Goal: Task Accomplishment & Management: Manage account settings

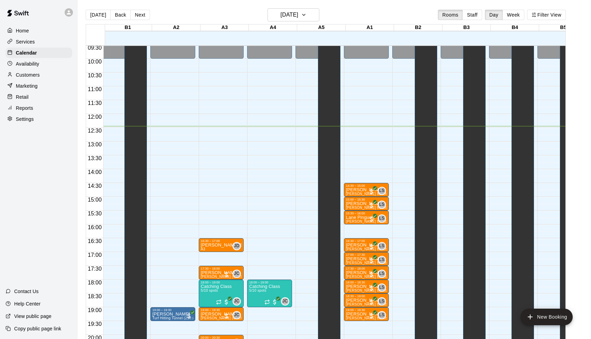
scroll to position [266, 50]
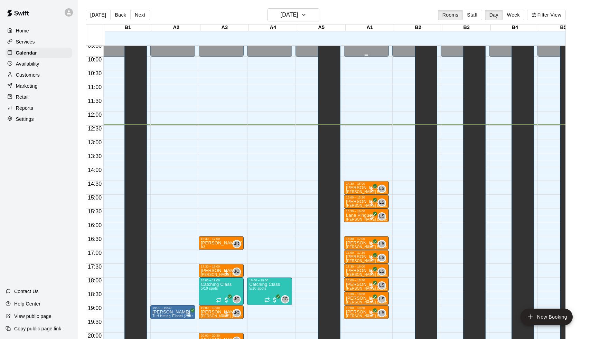
drag, startPoint x: 376, startPoint y: 0, endPoint x: 358, endPoint y: 49, distance: 52.3
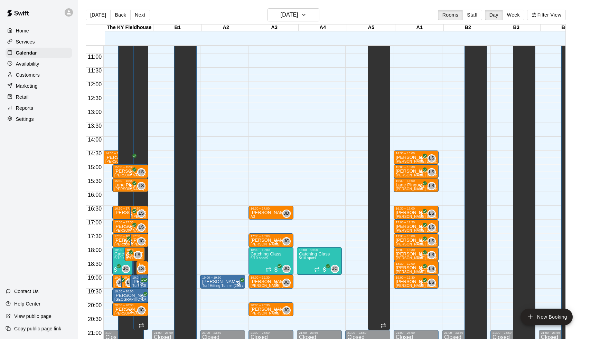
scroll to position [296, 0]
click at [146, 9] on div "[DATE] Back [DATE][DATE] Rooms Staff Day Week Filter View" at bounding box center [326, 16] width 480 height 16
click at [143, 12] on button "Next" at bounding box center [139, 15] width 19 height 10
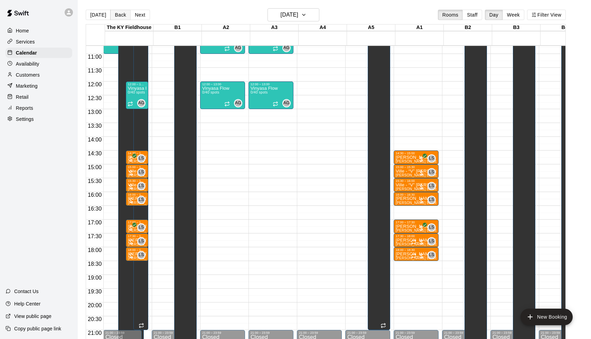
click at [121, 15] on button "Back" at bounding box center [120, 15] width 20 height 10
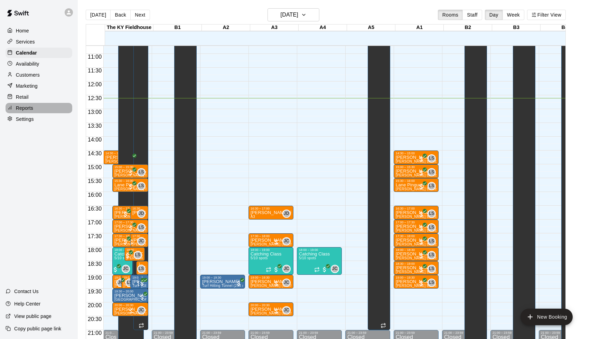
click at [35, 112] on div "Reports" at bounding box center [39, 108] width 67 height 10
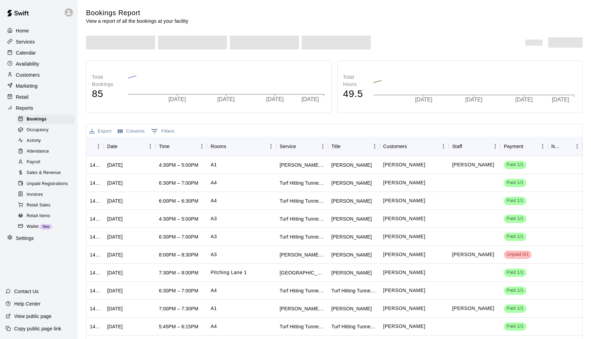
click at [82, 72] on div "Bookings Report View a report of all the bookings at your facility Total Bookin…" at bounding box center [335, 187] width 508 height 358
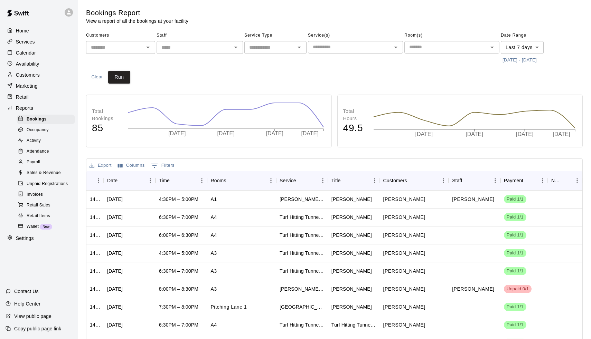
click at [49, 159] on div "Payroll" at bounding box center [46, 163] width 58 height 10
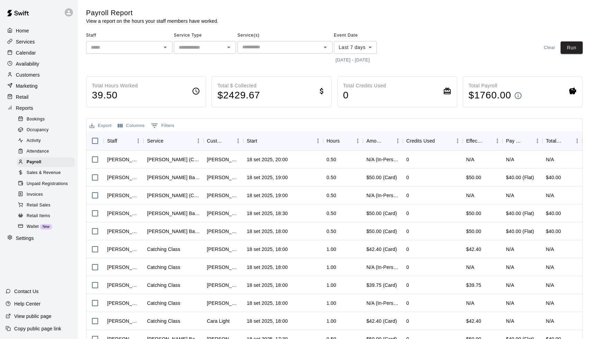
click at [115, 52] on div "​" at bounding box center [129, 47] width 86 height 13
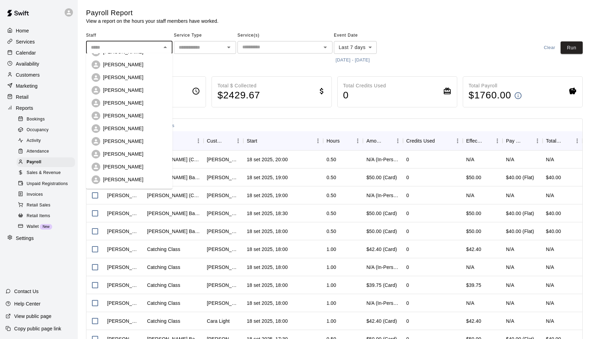
scroll to position [74, 0]
click at [119, 168] on p "[PERSON_NAME]" at bounding box center [123, 166] width 40 height 7
type input "**********"
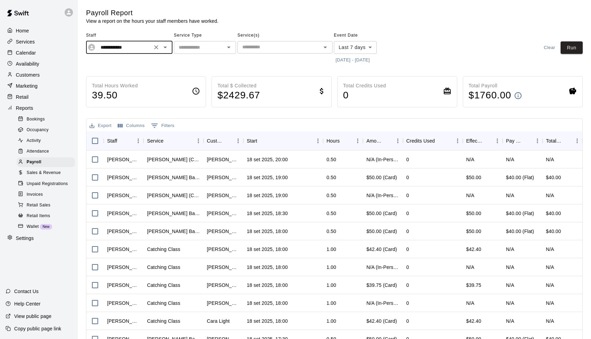
click at [211, 48] on input "text" at bounding box center [199, 47] width 47 height 9
click at [202, 60] on li "Lessons" at bounding box center [205, 61] width 62 height 11
type input "*******"
click at [260, 51] on div "​" at bounding box center [284, 47] width 95 height 12
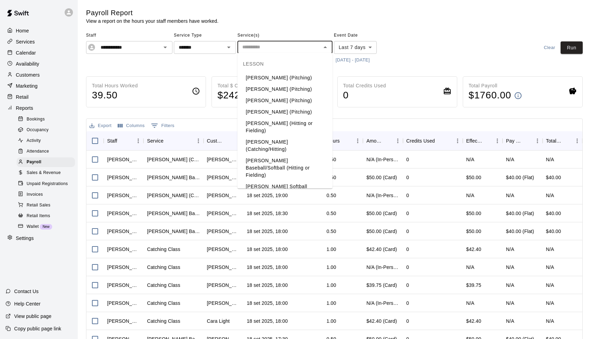
click at [256, 155] on li "[PERSON_NAME] Baseball/Softball (Hitting or Fielding)" at bounding box center [284, 168] width 95 height 26
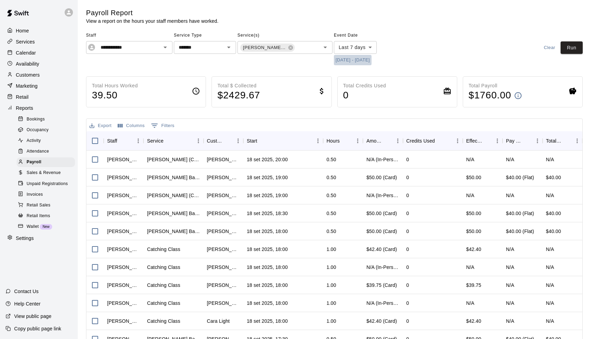
click at [349, 58] on button "[DATE] - [DATE]" at bounding box center [353, 60] width 38 height 11
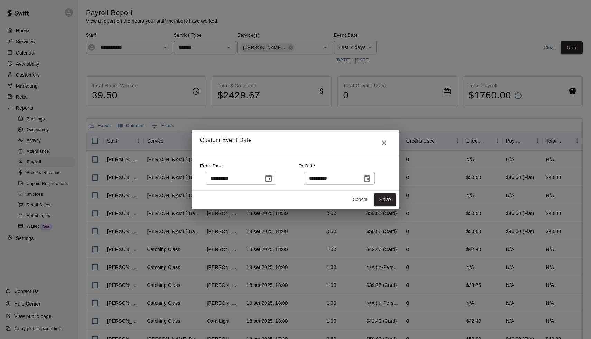
click at [272, 179] on icon "Choose date, selected date is Sep 11, 2025" at bounding box center [268, 178] width 6 height 7
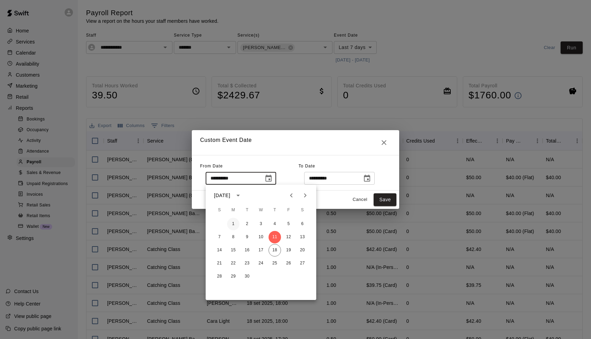
click at [231, 226] on button "1" at bounding box center [233, 224] width 12 height 12
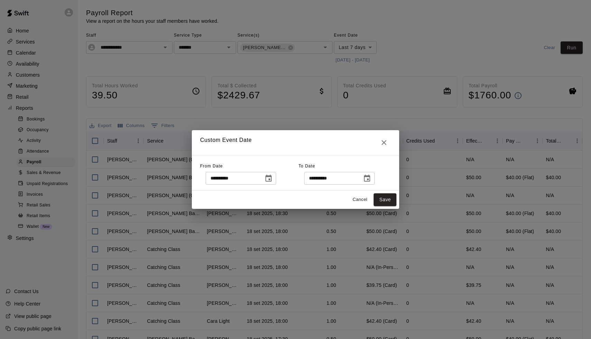
type input "**********"
click at [371, 182] on icon "Choose date, selected date is Sep 18, 2025" at bounding box center [367, 179] width 8 height 8
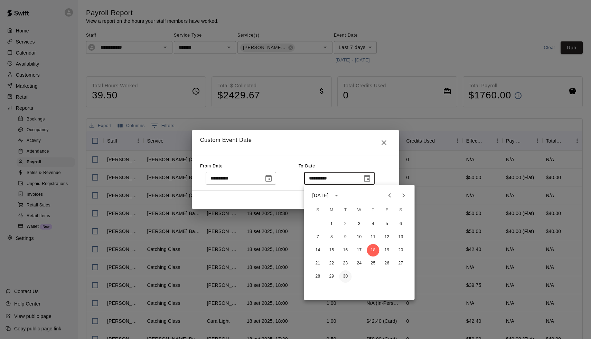
click at [349, 279] on button "30" at bounding box center [345, 277] width 12 height 12
type input "**********"
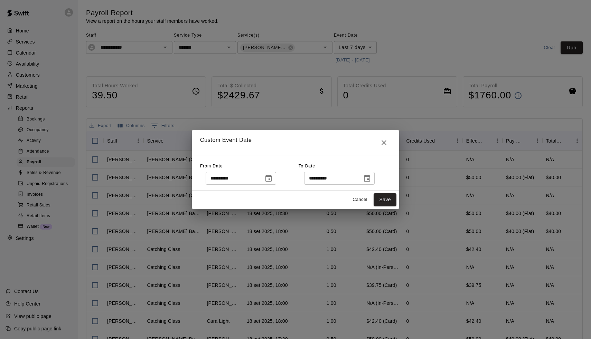
click at [391, 192] on div "Cancel Save" at bounding box center [295, 200] width 207 height 18
click at [389, 197] on button "Save" at bounding box center [385, 200] width 23 height 13
type input "******"
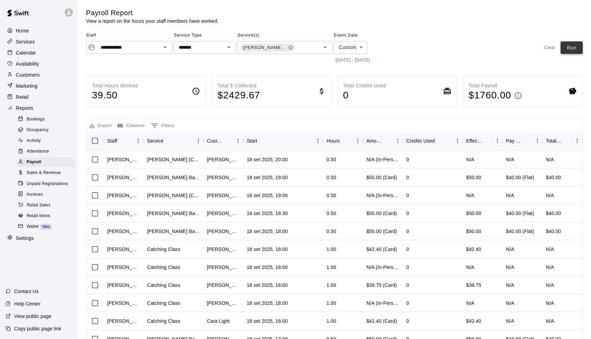
click at [566, 46] on button "Run" at bounding box center [572, 47] width 22 height 13
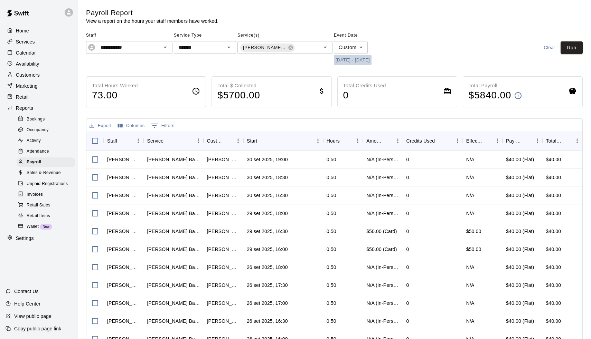
click at [351, 60] on button "[DATE] - [DATE]" at bounding box center [353, 60] width 38 height 11
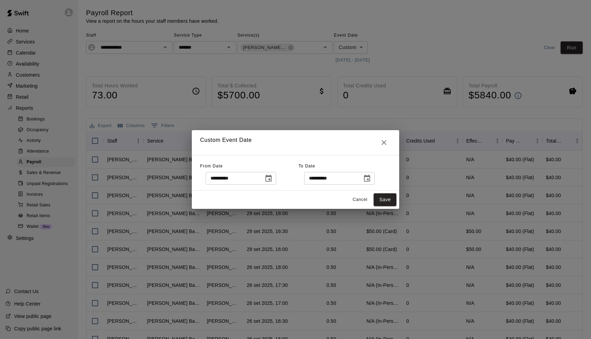
click at [272, 177] on icon "Choose date, selected date is Sep 1, 2025" at bounding box center [268, 178] width 6 height 7
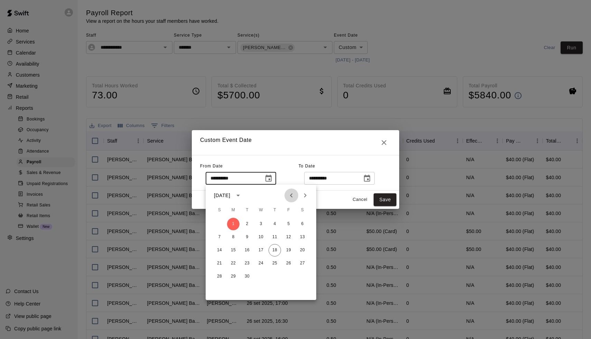
click at [289, 197] on icon "Previous month" at bounding box center [291, 195] width 8 height 8
click at [287, 222] on button "1" at bounding box center [288, 224] width 12 height 12
type input "**********"
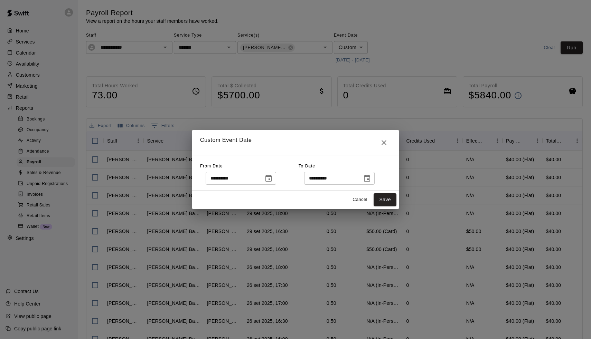
click at [370, 181] on icon "Choose date, selected date is Sep 30, 2025" at bounding box center [367, 179] width 8 height 8
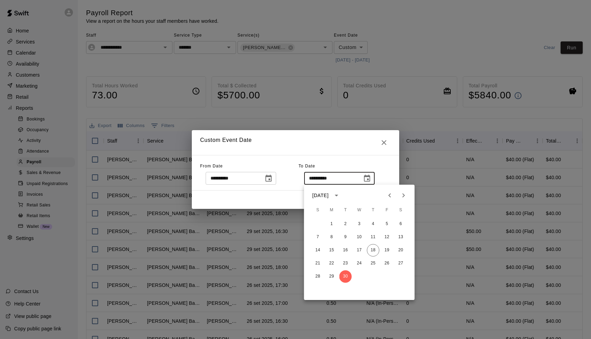
click at [387, 191] on button "Previous month" at bounding box center [390, 196] width 14 height 14
click at [316, 289] on button "31" at bounding box center [318, 290] width 12 height 12
type input "**********"
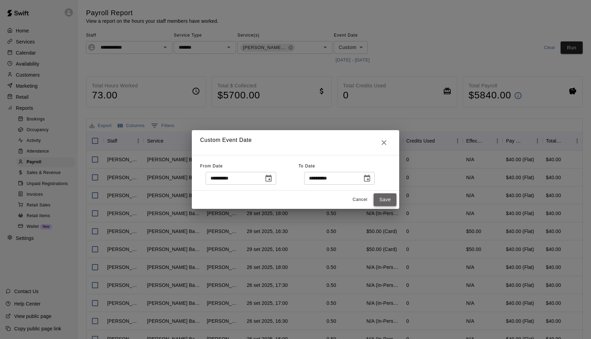
click at [386, 206] on button "Save" at bounding box center [385, 200] width 23 height 13
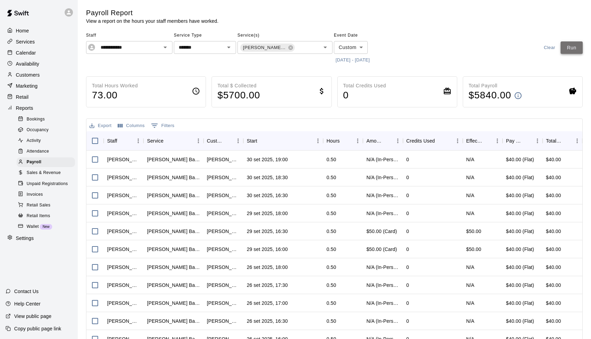
click at [572, 46] on button "Run" at bounding box center [572, 47] width 22 height 13
click at [348, 58] on button "[DATE] - [DATE]" at bounding box center [353, 60] width 38 height 11
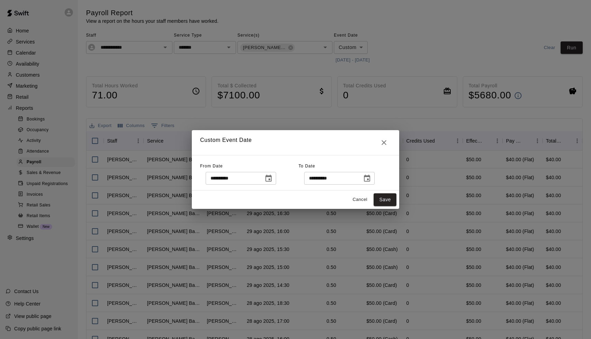
click at [273, 182] on icon "Choose date, selected date is Aug 1, 2025" at bounding box center [268, 179] width 8 height 8
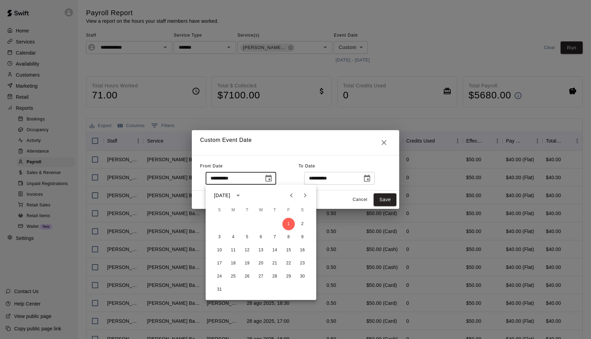
click at [302, 198] on icon "Next month" at bounding box center [305, 195] width 8 height 8
click at [232, 224] on button "1" at bounding box center [233, 224] width 12 height 12
type input "**********"
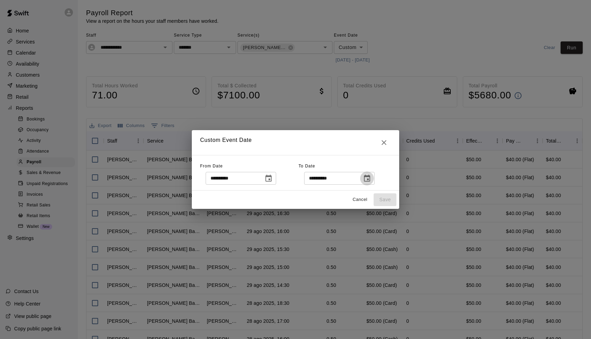
click at [370, 181] on icon "Choose date, selected date is Aug 31, 2025" at bounding box center [367, 178] width 6 height 7
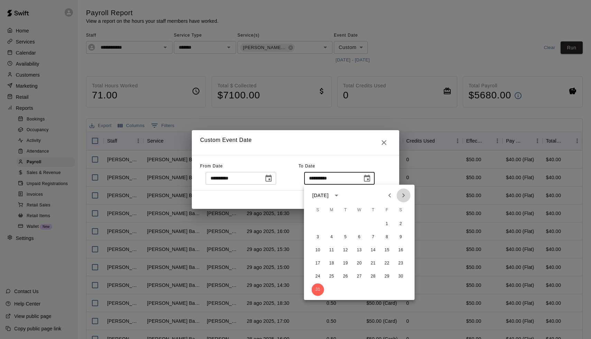
click at [398, 196] on button "Next month" at bounding box center [404, 196] width 14 height 14
click at [345, 283] on button "30" at bounding box center [345, 277] width 12 height 12
type input "**********"
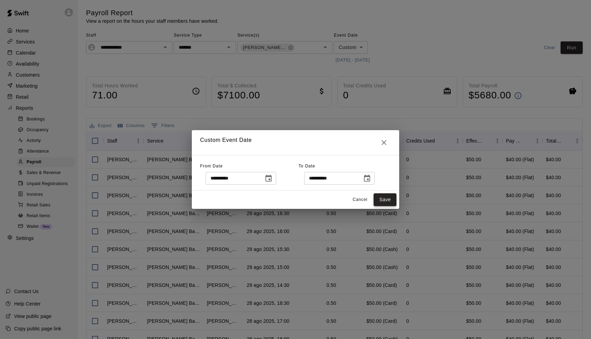
click at [388, 200] on button "Save" at bounding box center [385, 200] width 23 height 13
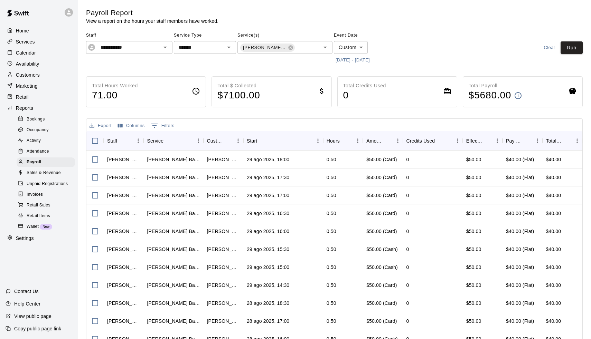
click at [575, 39] on div "**********" at bounding box center [334, 48] width 497 height 36
click at [571, 47] on button "Run" at bounding box center [572, 47] width 22 height 13
click at [27, 50] on p "Calendar" at bounding box center [26, 52] width 20 height 7
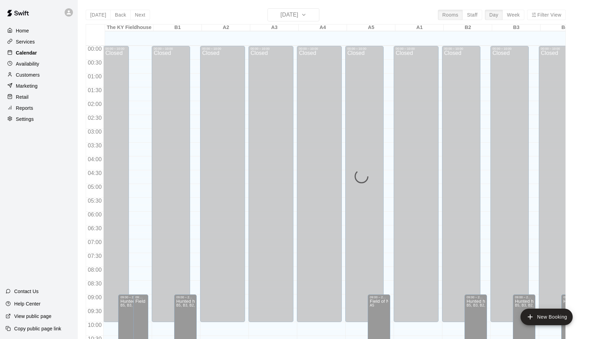
scroll to position [342, 0]
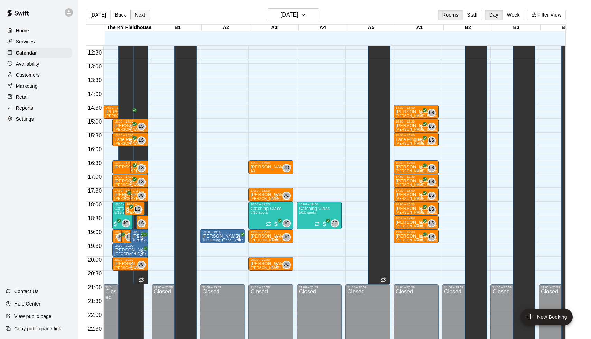
click at [144, 12] on button "Next" at bounding box center [139, 15] width 19 height 10
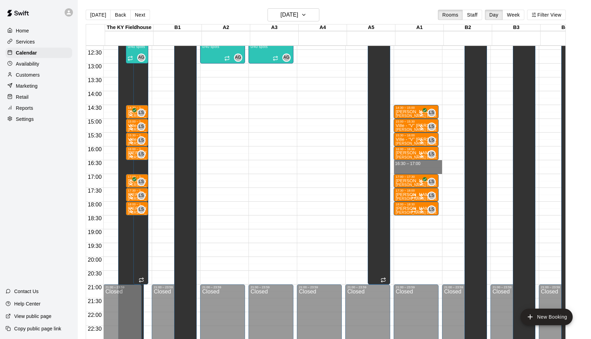
drag, startPoint x: 417, startPoint y: 161, endPoint x: 417, endPoint y: 168, distance: 6.9
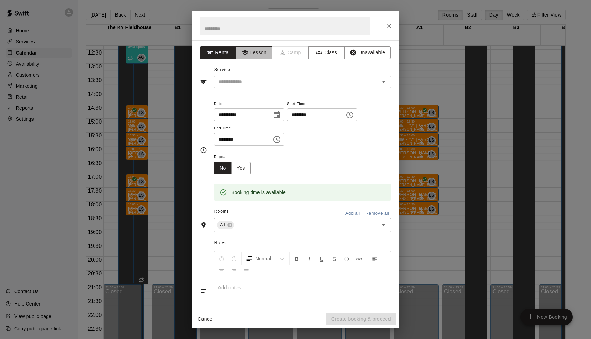
click at [251, 57] on button "Lesson" at bounding box center [254, 52] width 36 height 13
click at [251, 75] on div "Service ​" at bounding box center [295, 77] width 191 height 24
click at [251, 80] on input "text" at bounding box center [292, 82] width 152 height 9
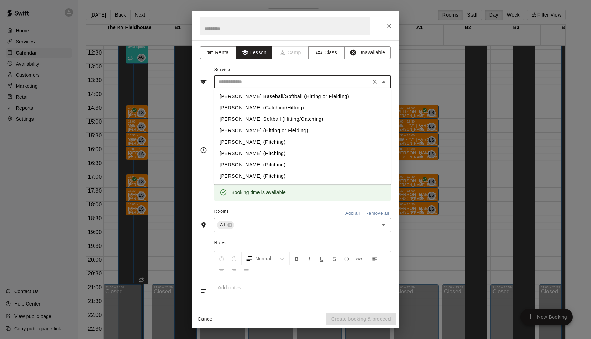
click at [248, 98] on li "[PERSON_NAME] Baseball/Softball (Hitting or Fielding)" at bounding box center [302, 96] width 177 height 11
type input "**********"
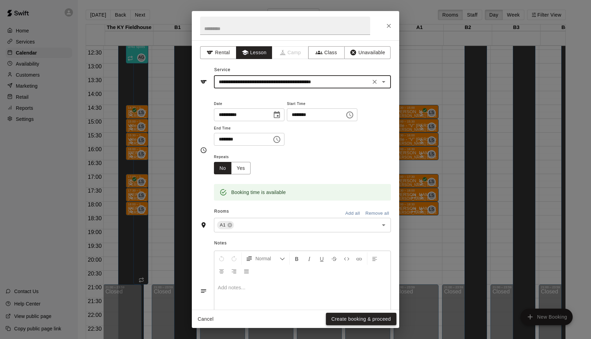
click at [339, 316] on button "Create booking & proceed" at bounding box center [361, 319] width 71 height 13
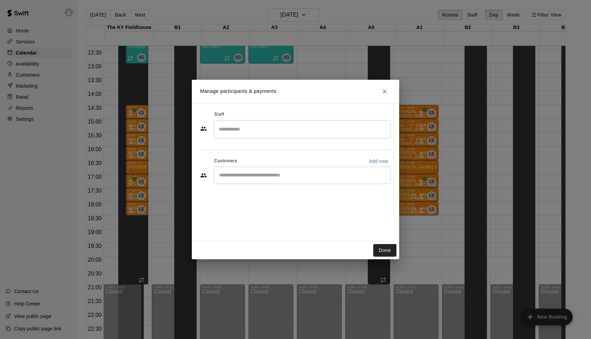
click at [251, 128] on input "Search staff" at bounding box center [302, 129] width 171 height 12
click at [249, 144] on li "[PERSON_NAME] Admin" at bounding box center [302, 150] width 177 height 24
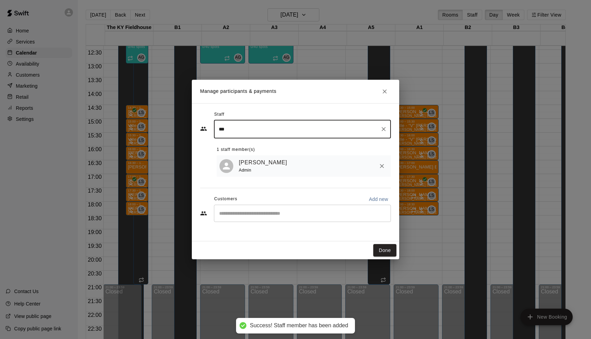
type input "***"
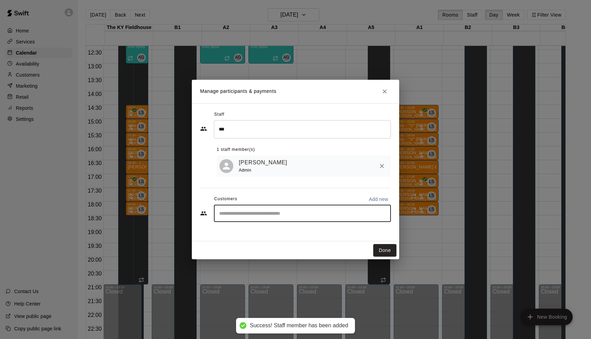
click at [248, 216] on input "Start typing to search customers..." at bounding box center [302, 213] width 171 height 7
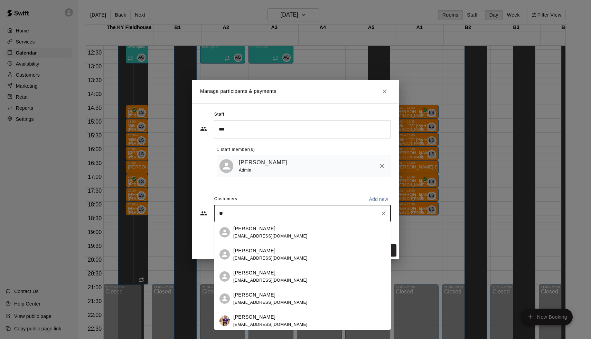
type input "*"
type input "*******"
click at [253, 295] on p "[PERSON_NAME]" at bounding box center [254, 295] width 42 height 7
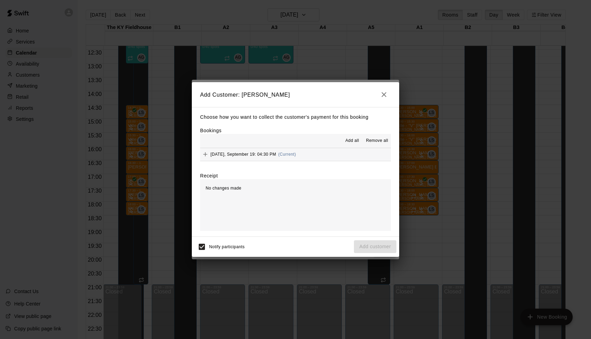
click at [278, 153] on span "(Current)" at bounding box center [287, 154] width 18 height 5
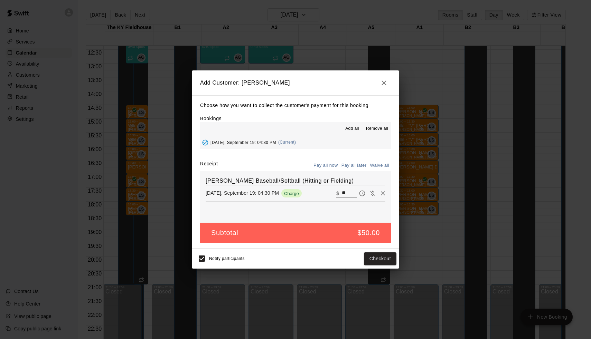
click at [348, 162] on button "Pay all later" at bounding box center [354, 165] width 29 height 11
click at [385, 267] on div "Notify participants Add customer" at bounding box center [295, 259] width 207 height 20
click at [386, 262] on button "Add customer" at bounding box center [375, 259] width 43 height 13
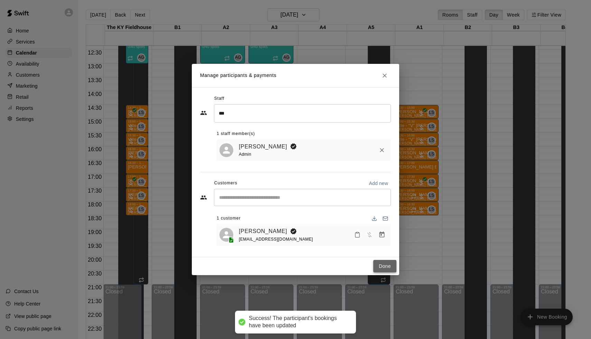
click at [389, 264] on button "Done" at bounding box center [384, 266] width 23 height 13
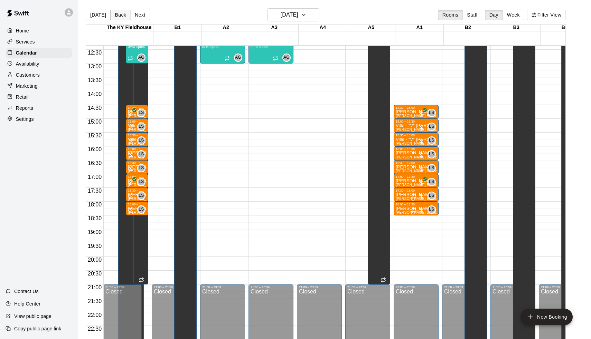
click at [114, 14] on button "Back" at bounding box center [120, 15] width 20 height 10
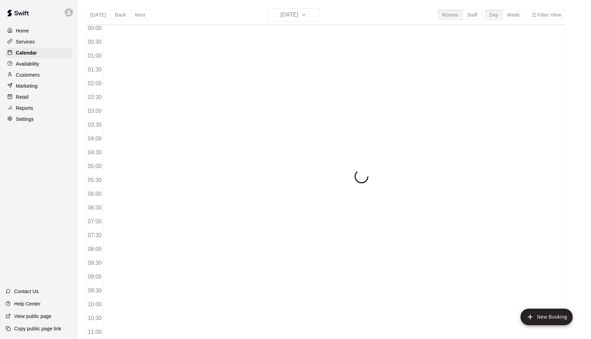
scroll to position [342, 0]
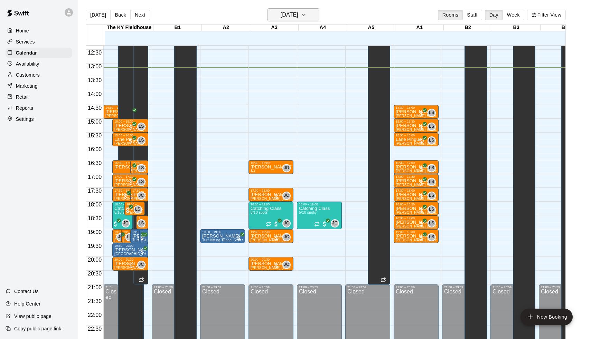
click at [294, 15] on h6 "[DATE]" at bounding box center [290, 15] width 18 height 10
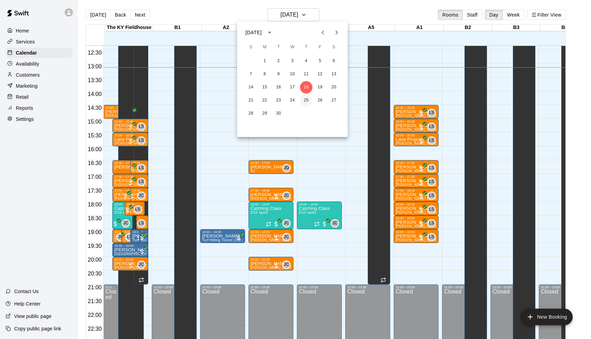
click at [308, 98] on button "25" at bounding box center [306, 100] width 12 height 12
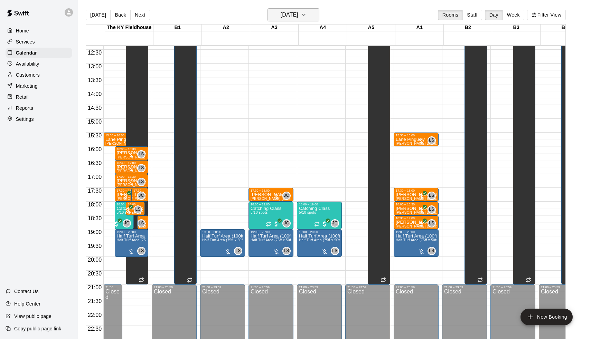
click at [298, 19] on h6 "Thursday Sep 25" at bounding box center [290, 15] width 18 height 10
click at [307, 19] on div at bounding box center [295, 169] width 591 height 339
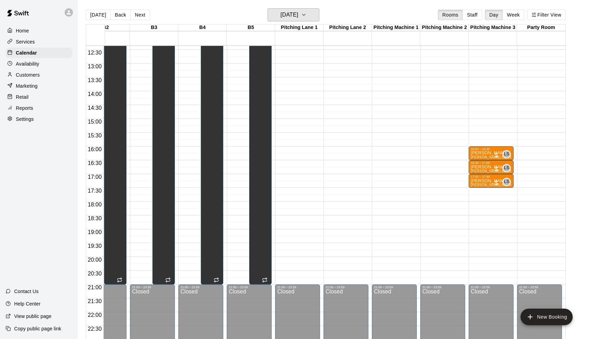
scroll to position [0, 362]
click at [485, 153] on p "Rob Lester" at bounding box center [491, 153] width 41 height 0
click at [483, 160] on button "edit" at bounding box center [478, 161] width 14 height 14
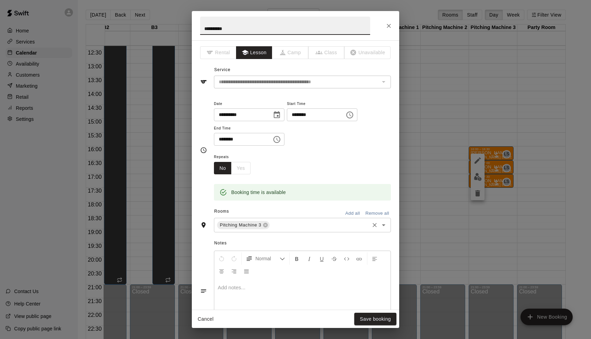
click at [282, 218] on div "Pitching Machine 3 ​" at bounding box center [302, 225] width 177 height 15
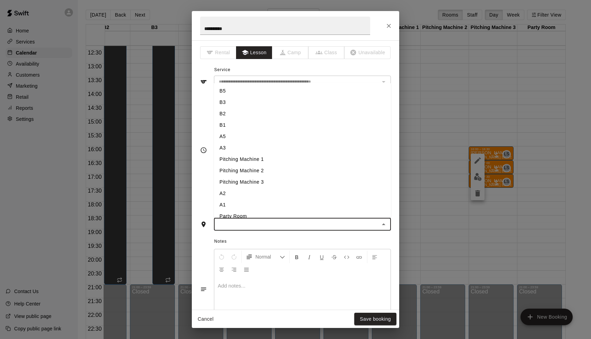
type input "*"
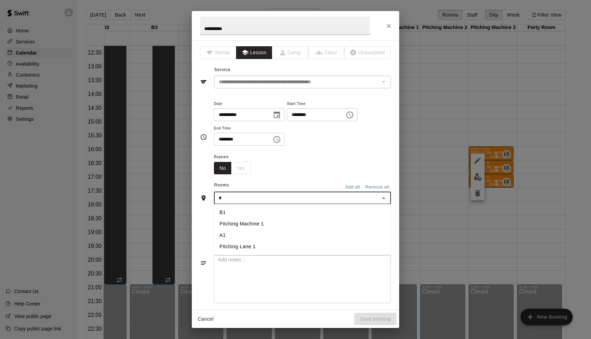
click at [249, 238] on li "A1" at bounding box center [302, 235] width 177 height 11
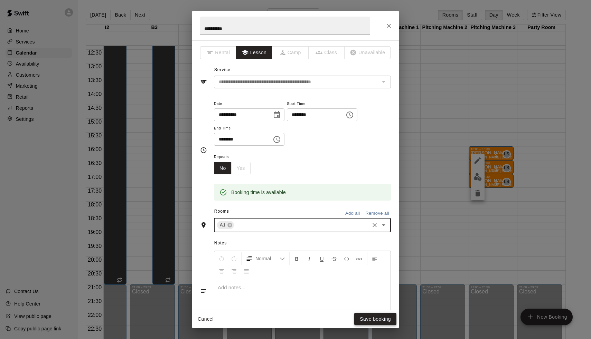
click at [373, 324] on button "Save booking" at bounding box center [375, 319] width 42 height 13
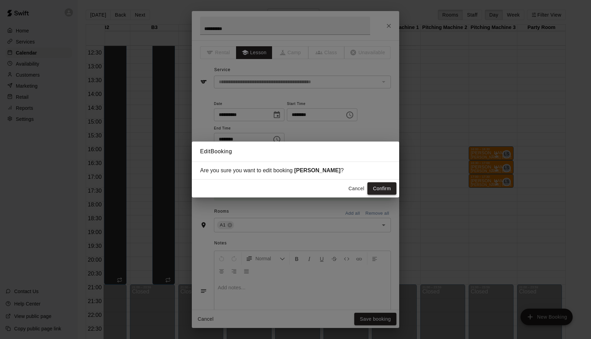
click at [384, 193] on button "Confirm" at bounding box center [381, 188] width 29 height 13
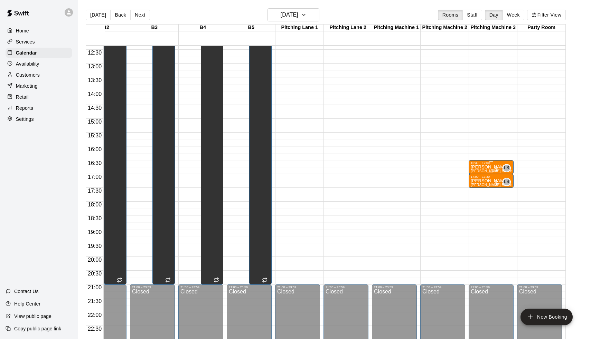
click at [487, 167] on p "Rob Lester" at bounding box center [491, 167] width 41 height 0
click at [482, 175] on button "edit" at bounding box center [478, 175] width 14 height 14
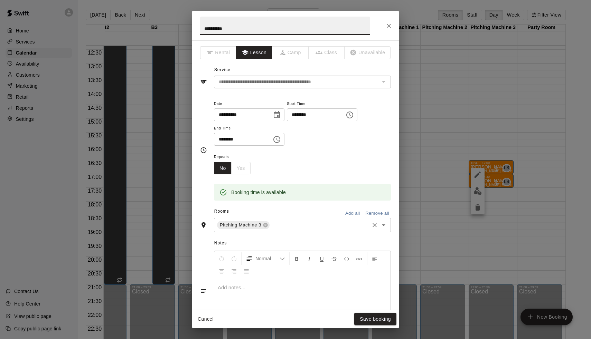
click at [332, 225] on input "text" at bounding box center [320, 225] width 98 height 9
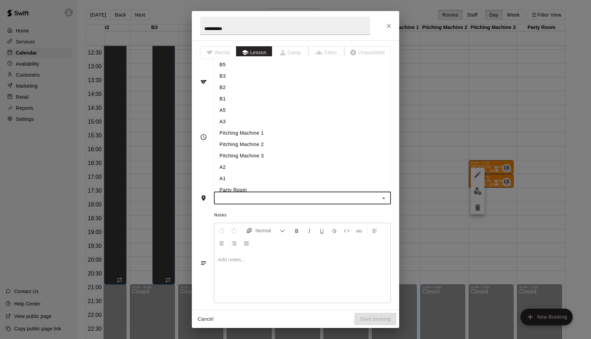
type input "*"
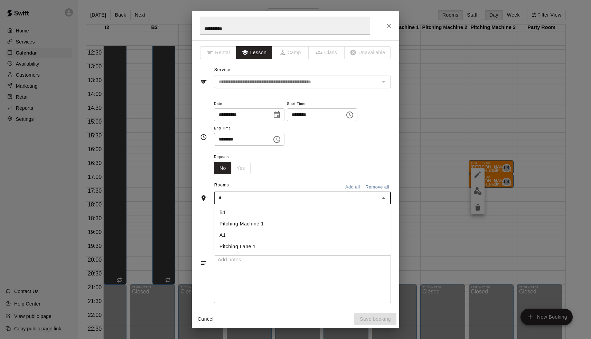
click at [269, 231] on li "A1" at bounding box center [302, 235] width 177 height 11
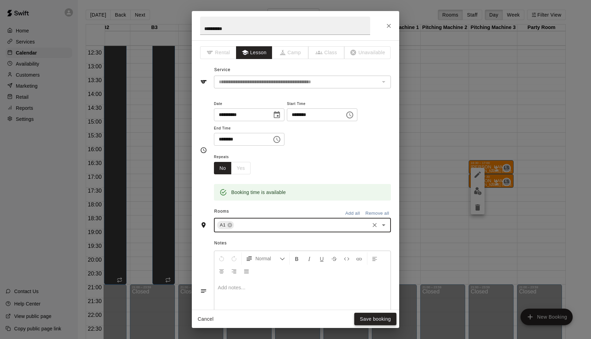
click at [365, 318] on button "Save booking" at bounding box center [375, 319] width 42 height 13
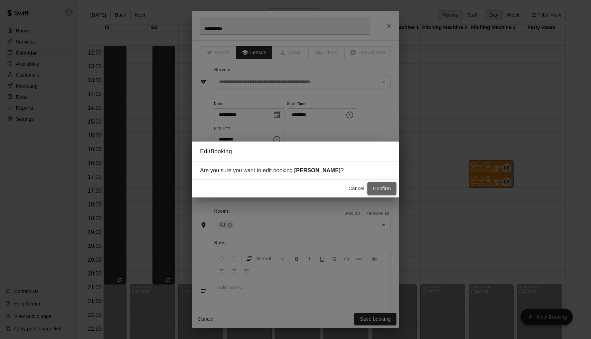
click at [386, 183] on button "Confirm" at bounding box center [381, 188] width 29 height 13
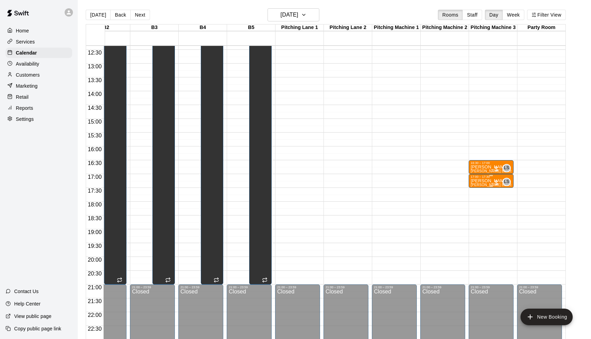
click at [482, 167] on p "Rob Lester" at bounding box center [491, 167] width 41 height 0
click at [480, 187] on icon "edit" at bounding box center [478, 189] width 6 height 6
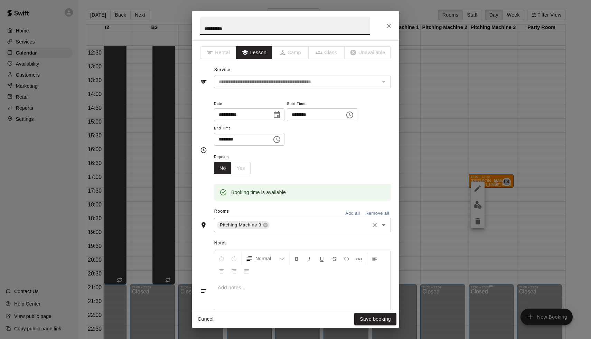
click at [278, 225] on input "text" at bounding box center [320, 225] width 98 height 9
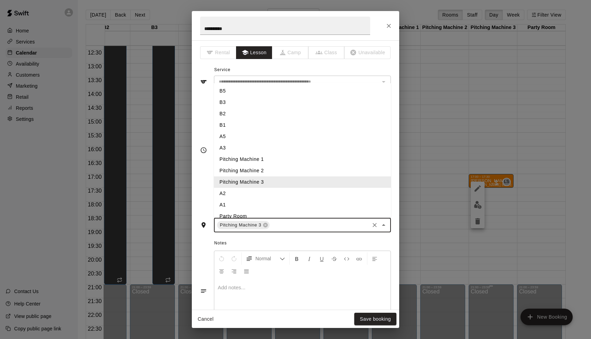
type input "*"
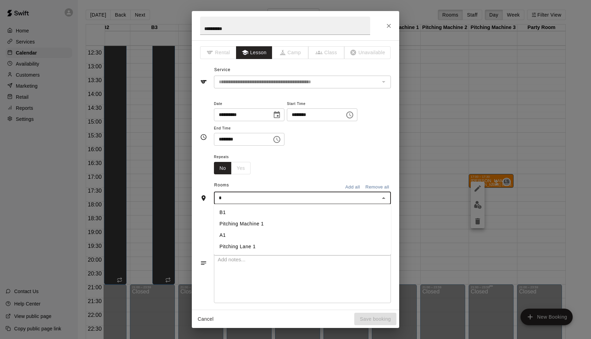
click at [249, 235] on li "A1" at bounding box center [302, 235] width 177 height 11
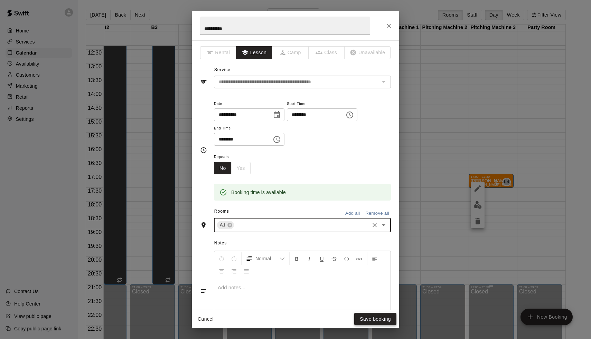
click at [392, 324] on button "Save booking" at bounding box center [375, 319] width 42 height 13
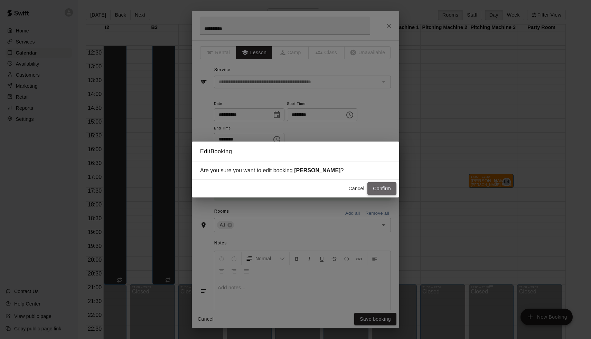
click at [383, 192] on button "Confirm" at bounding box center [381, 188] width 29 height 13
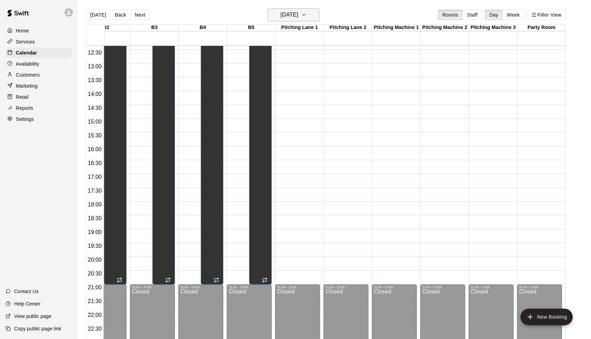
click at [311, 9] on button "Thursday Sep 25" at bounding box center [293, 14] width 52 height 13
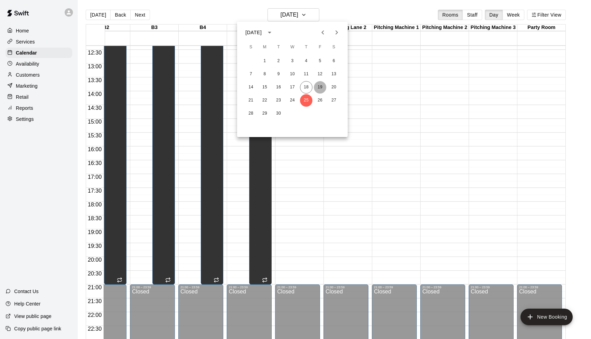
click at [318, 87] on button "19" at bounding box center [320, 87] width 12 height 12
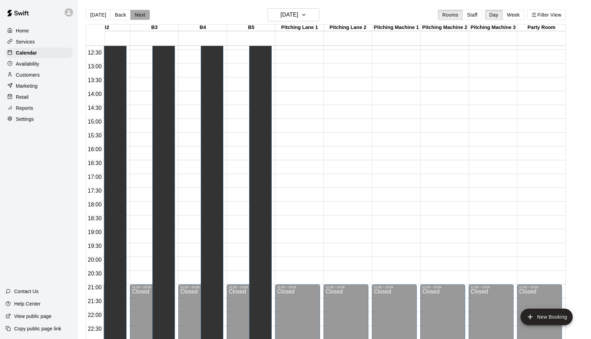
click at [134, 12] on button "Next" at bounding box center [139, 15] width 19 height 10
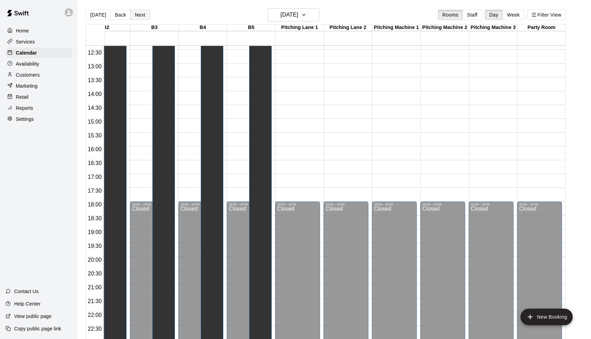
click at [134, 12] on button "Next" at bounding box center [139, 15] width 19 height 10
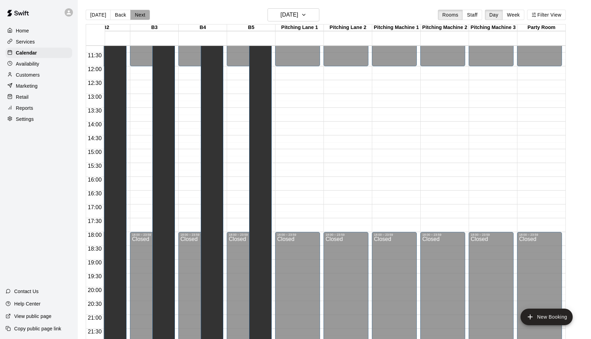
click at [146, 17] on button "Next" at bounding box center [139, 15] width 19 height 10
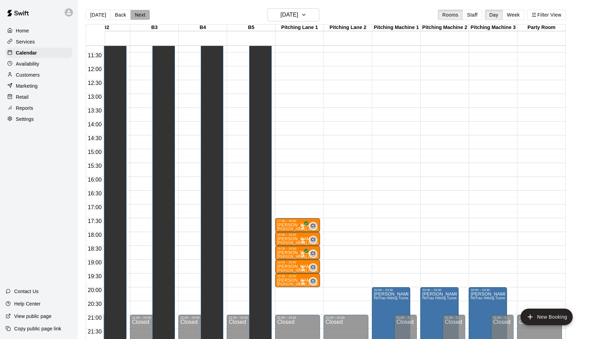
click at [146, 17] on button "Next" at bounding box center [139, 15] width 19 height 10
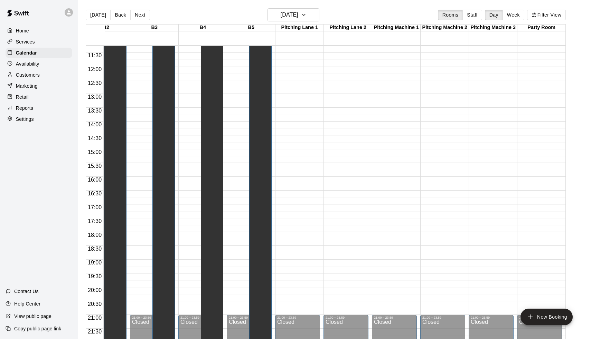
click at [146, 17] on button "Next" at bounding box center [139, 15] width 19 height 10
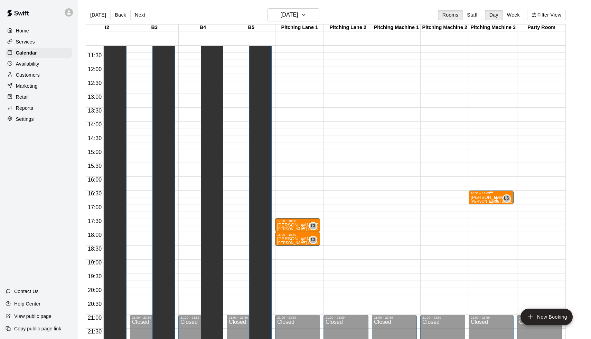
click at [482, 202] on span "[PERSON_NAME] Baseball/Softball (Hitting or Fielding)" at bounding box center [516, 202] width 91 height 4
click at [478, 208] on icon "edit" at bounding box center [477, 207] width 8 height 8
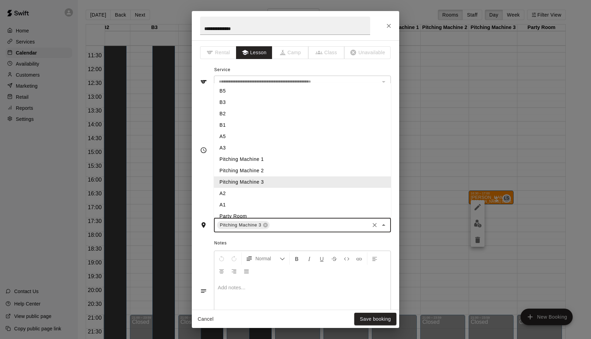
click at [311, 227] on input "text" at bounding box center [320, 225] width 98 height 9
type input "*"
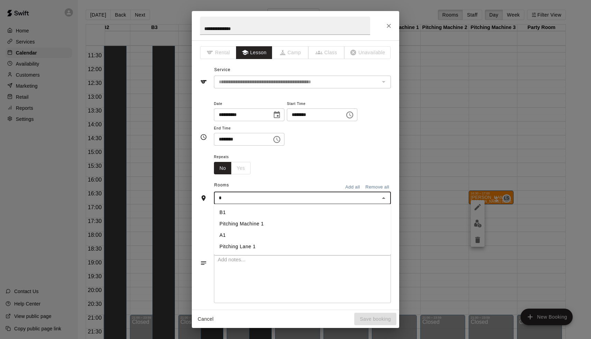
click at [273, 233] on li "A1" at bounding box center [302, 235] width 177 height 11
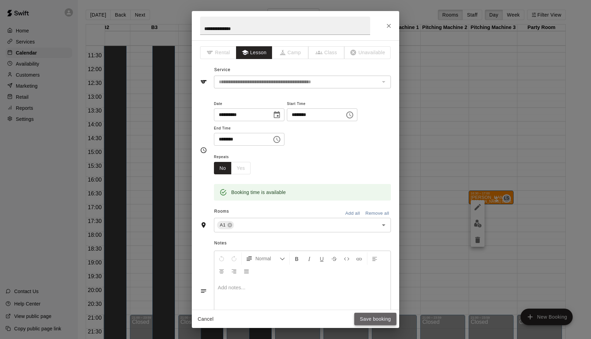
click at [385, 317] on button "Save booking" at bounding box center [375, 319] width 42 height 13
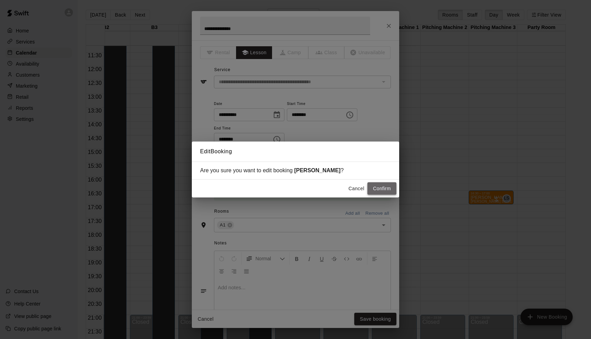
click at [381, 185] on button "Confirm" at bounding box center [381, 188] width 29 height 13
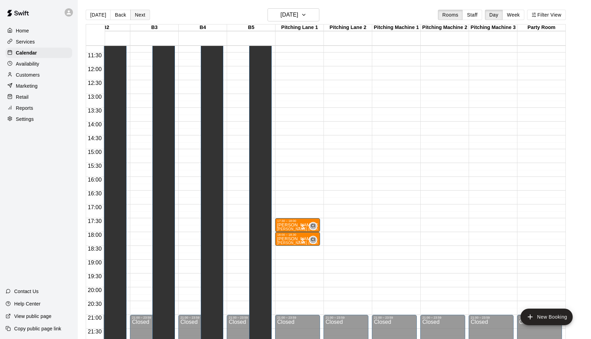
click at [130, 16] on button "Next" at bounding box center [139, 15] width 19 height 10
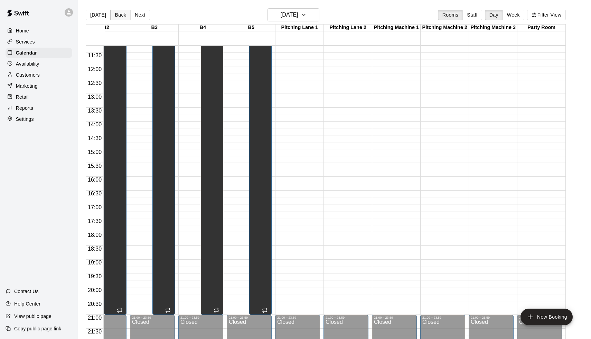
click at [120, 15] on button "Back" at bounding box center [120, 15] width 20 height 10
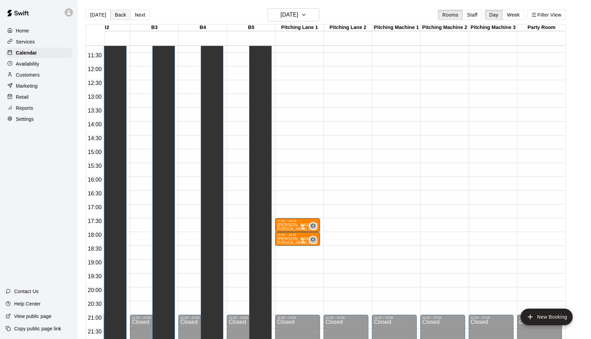
click at [120, 15] on button "Back" at bounding box center [120, 15] width 20 height 10
click at [125, 16] on button "Back" at bounding box center [120, 15] width 20 height 10
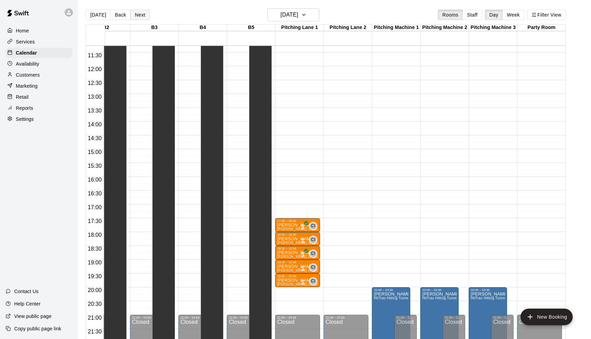
click at [142, 17] on button "Next" at bounding box center [139, 15] width 19 height 10
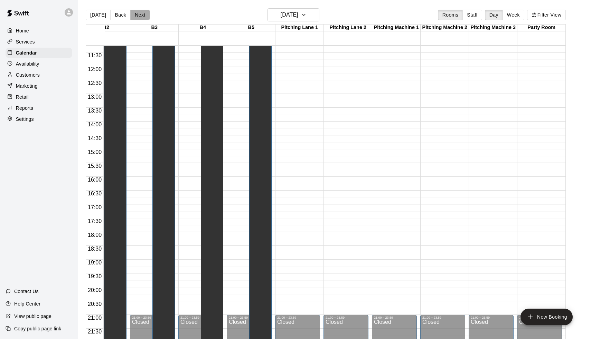
click at [142, 17] on button "Next" at bounding box center [139, 15] width 19 height 10
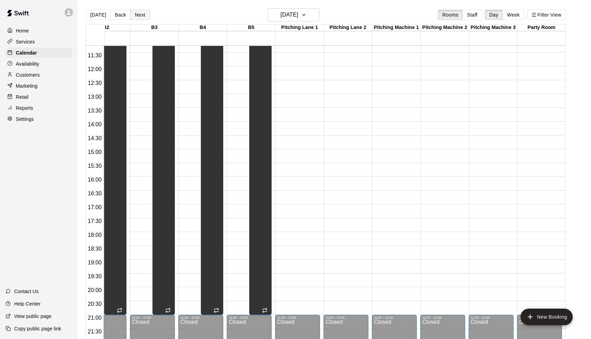
click at [142, 17] on button "Next" at bounding box center [139, 15] width 19 height 10
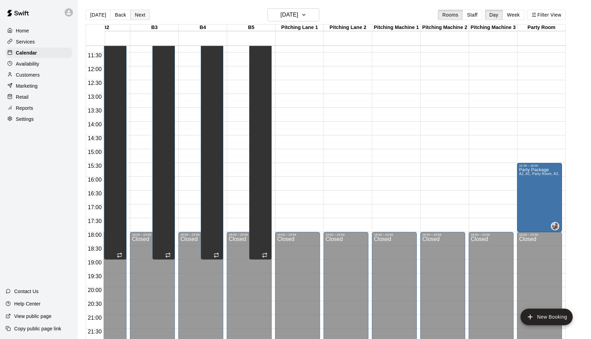
click at [142, 17] on button "Next" at bounding box center [139, 15] width 19 height 10
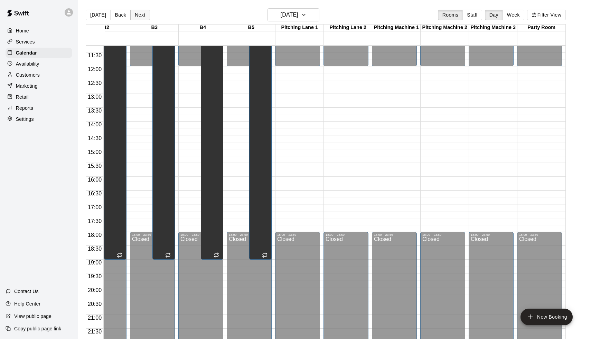
click at [142, 17] on button "Next" at bounding box center [139, 15] width 19 height 10
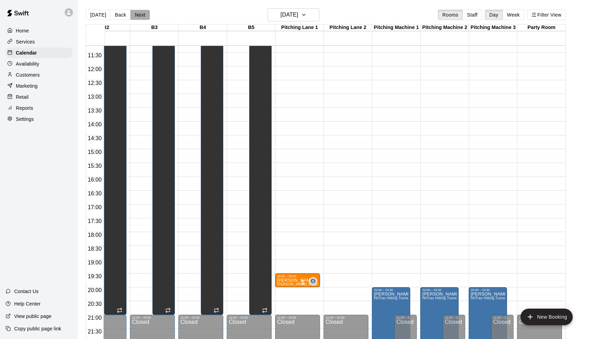
click at [142, 17] on button "Next" at bounding box center [139, 15] width 19 height 10
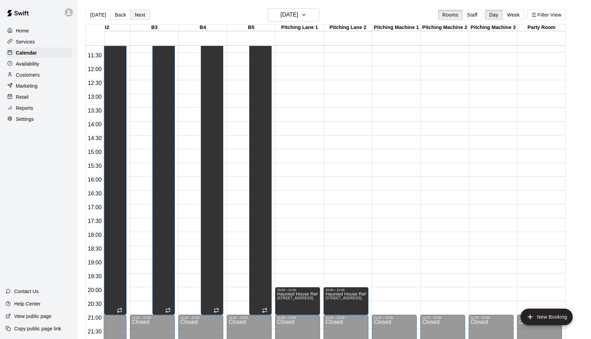
click at [142, 17] on button "Next" at bounding box center [139, 15] width 19 height 10
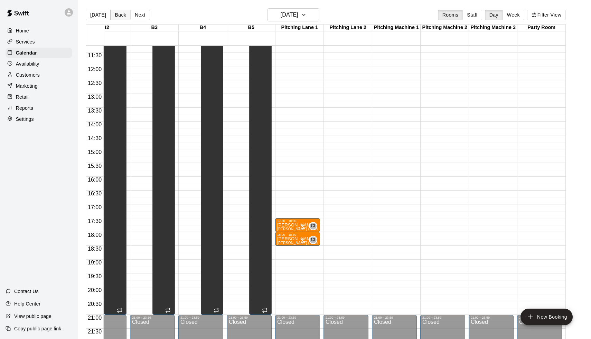
click at [124, 18] on button "Back" at bounding box center [120, 15] width 20 height 10
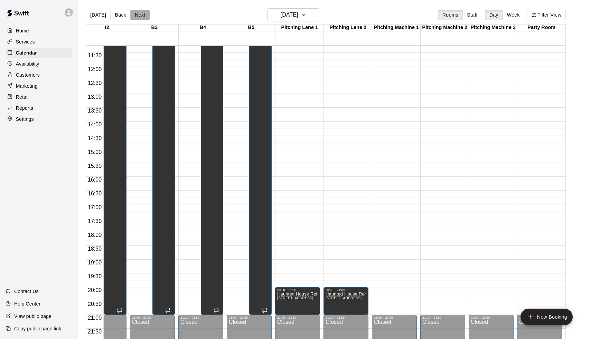
click at [135, 17] on button "Next" at bounding box center [139, 15] width 19 height 10
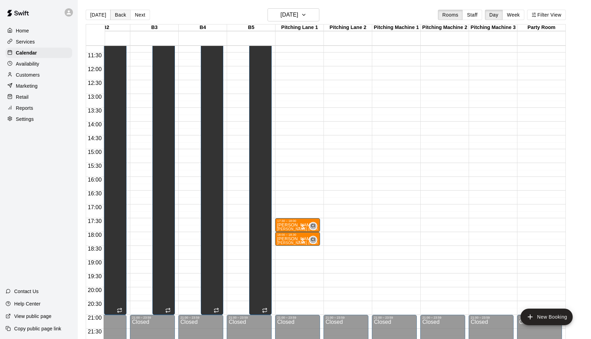
click at [126, 18] on button "Back" at bounding box center [120, 15] width 20 height 10
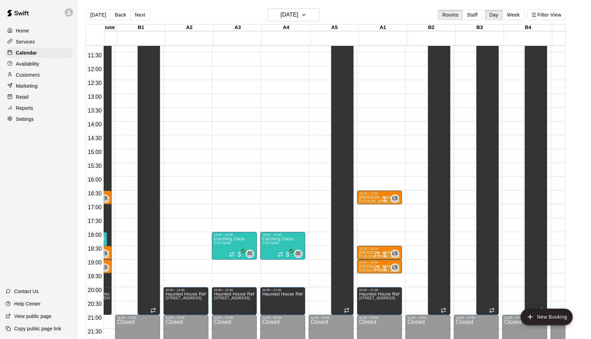
scroll to position [0, 0]
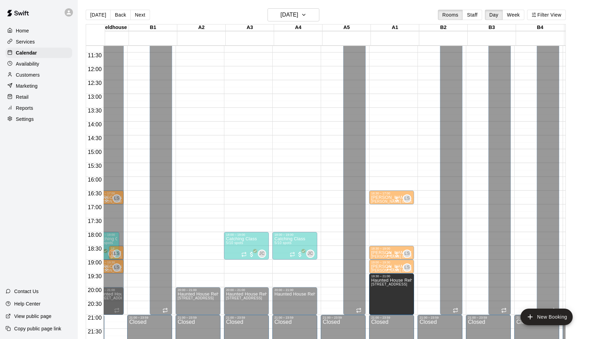
drag, startPoint x: 392, startPoint y: 290, endPoint x: 392, endPoint y: 275, distance: 14.2
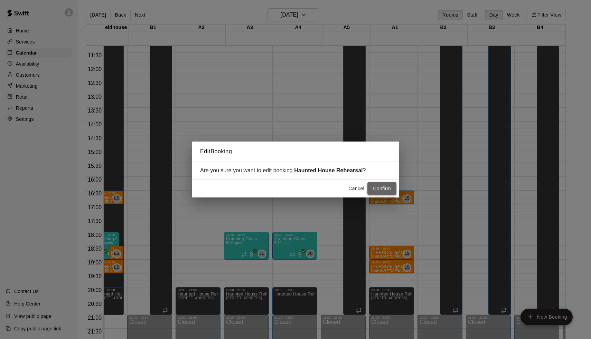
click at [382, 189] on button "Confirm" at bounding box center [381, 188] width 29 height 13
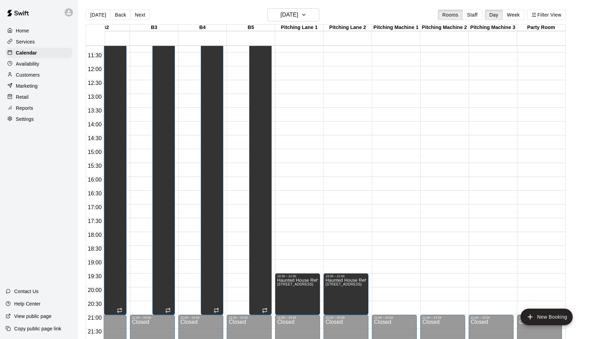
scroll to position [0, 362]
click at [135, 15] on button "Next" at bounding box center [139, 15] width 19 height 10
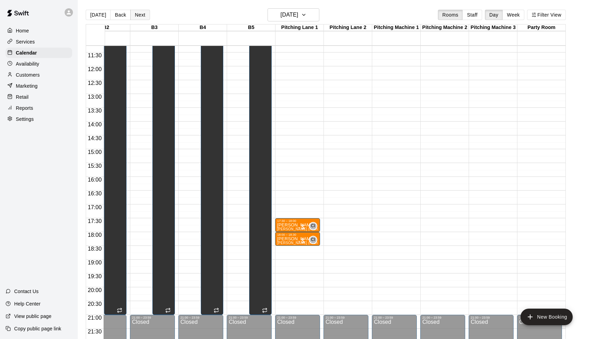
click at [135, 15] on button "Next" at bounding box center [139, 15] width 19 height 10
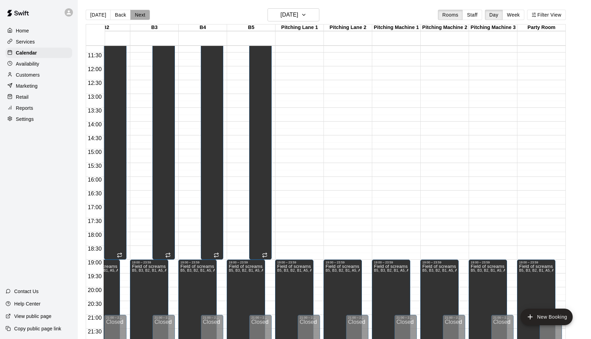
click at [135, 15] on button "Next" at bounding box center [139, 15] width 19 height 10
click at [120, 16] on button "Back" at bounding box center [120, 15] width 20 height 10
click at [137, 17] on button "Next" at bounding box center [139, 15] width 19 height 10
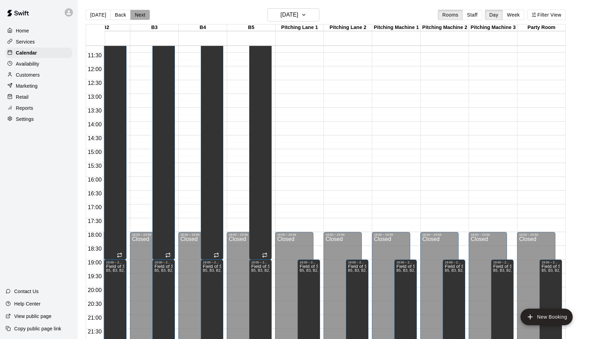
click at [137, 17] on button "Next" at bounding box center [139, 15] width 19 height 10
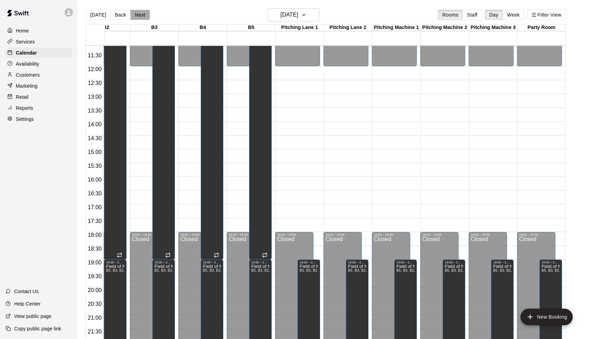
click at [137, 17] on button "Next" at bounding box center [139, 15] width 19 height 10
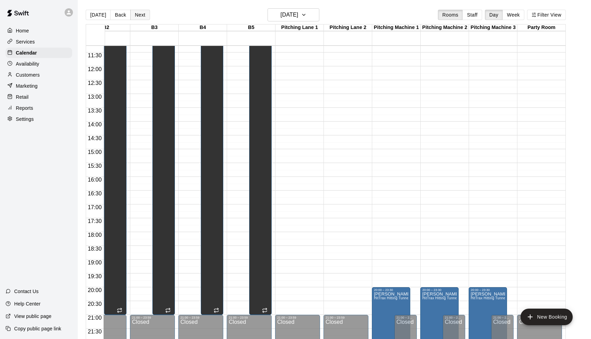
click at [137, 17] on button "Next" at bounding box center [139, 15] width 19 height 10
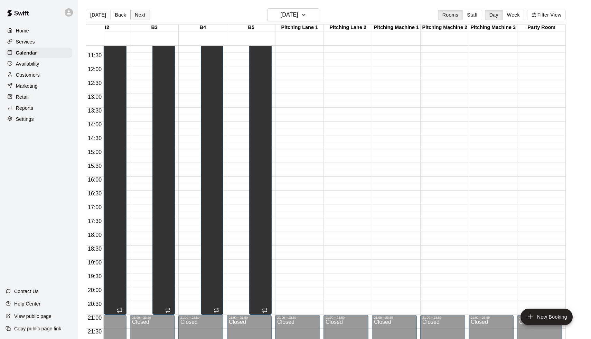
click at [137, 17] on button "Next" at bounding box center [139, 15] width 19 height 10
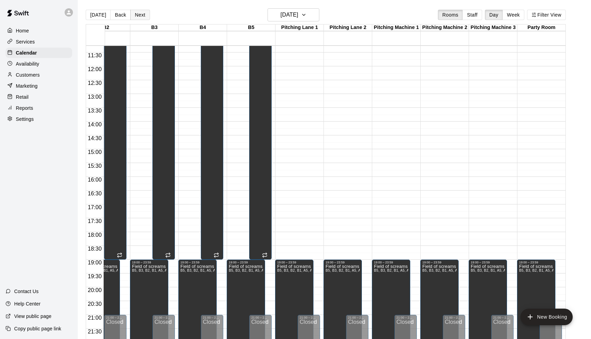
click at [137, 17] on button "Next" at bounding box center [139, 15] width 19 height 10
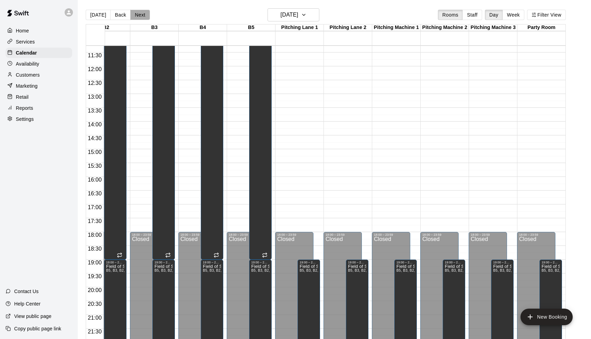
click at [137, 17] on button "Next" at bounding box center [139, 15] width 19 height 10
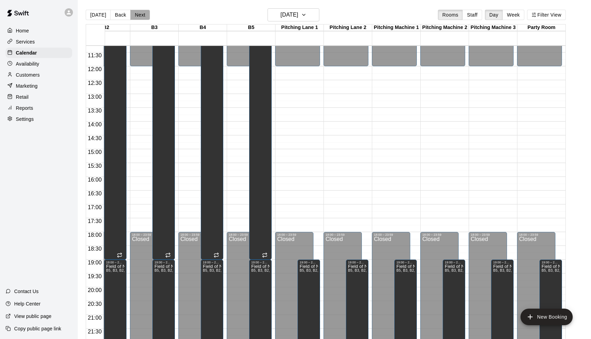
click at [137, 17] on button "Next" at bounding box center [139, 15] width 19 height 10
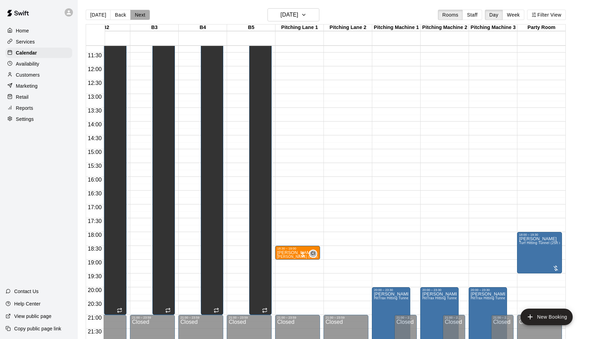
click at [137, 17] on button "Next" at bounding box center [139, 15] width 19 height 10
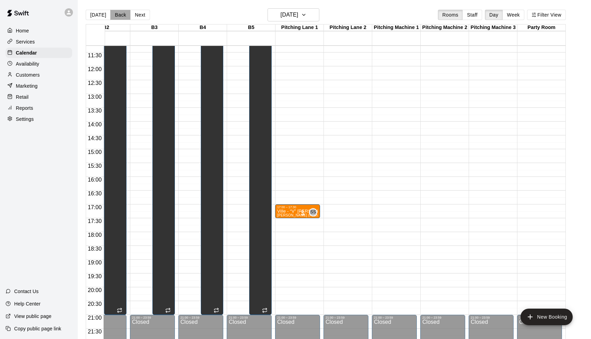
click at [116, 18] on button "Back" at bounding box center [120, 15] width 20 height 10
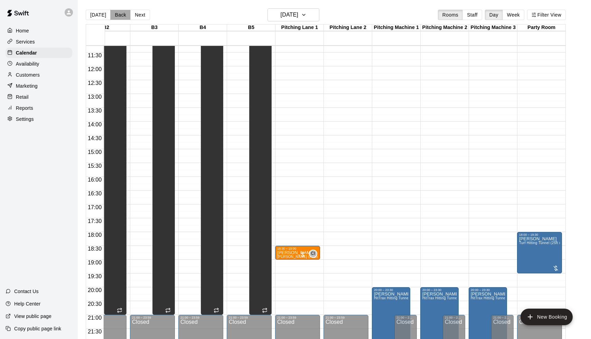
click at [124, 17] on button "Back" at bounding box center [120, 15] width 20 height 10
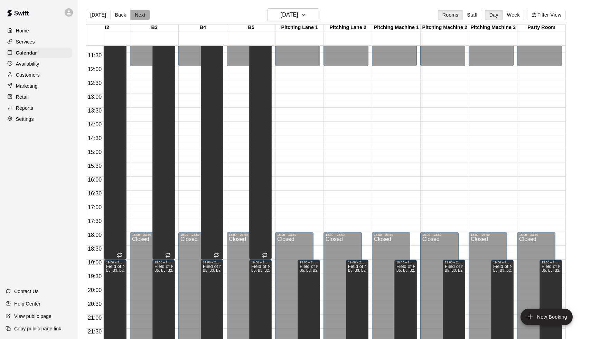
click at [138, 17] on button "Next" at bounding box center [139, 15] width 19 height 10
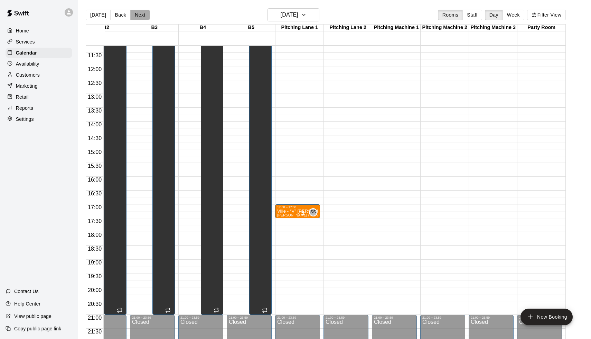
click at [138, 17] on button "Next" at bounding box center [139, 15] width 19 height 10
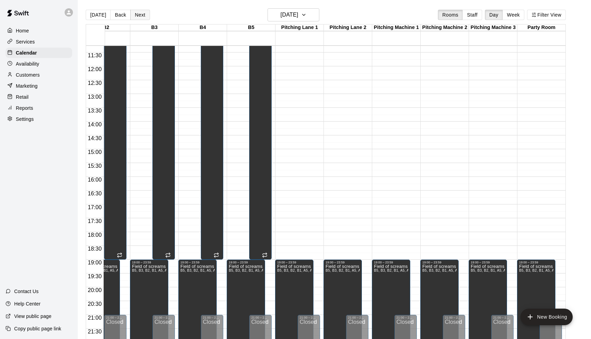
click at [138, 17] on button "Next" at bounding box center [139, 15] width 19 height 10
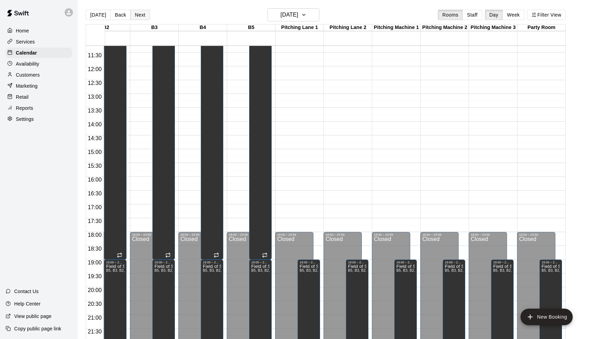
click at [138, 17] on button "Next" at bounding box center [139, 15] width 19 height 10
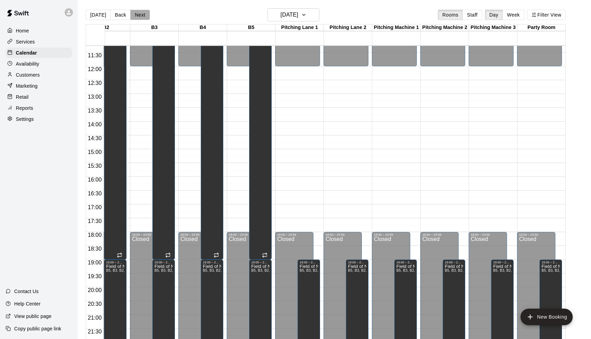
click at [138, 17] on button "Next" at bounding box center [139, 15] width 19 height 10
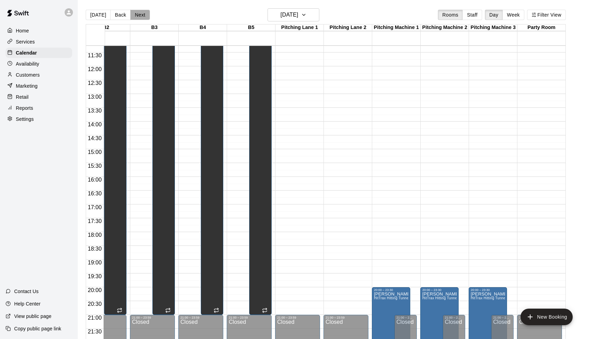
click at [138, 17] on button "Next" at bounding box center [139, 15] width 19 height 10
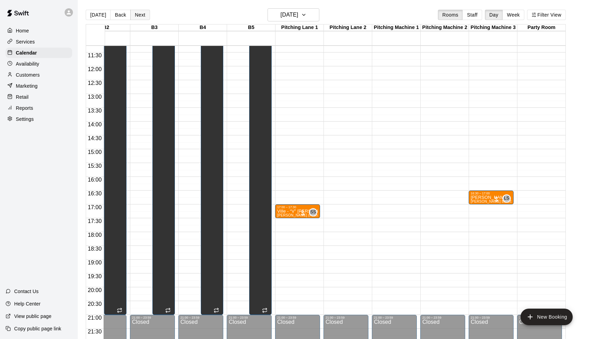
click at [138, 17] on button "Next" at bounding box center [139, 15] width 19 height 10
click at [110, 12] on button "Back" at bounding box center [120, 15] width 20 height 10
click at [482, 201] on span "[PERSON_NAME] Baseball/Softball (Hitting or Fielding)" at bounding box center [516, 202] width 91 height 4
click at [476, 210] on icon "edit" at bounding box center [478, 207] width 6 height 6
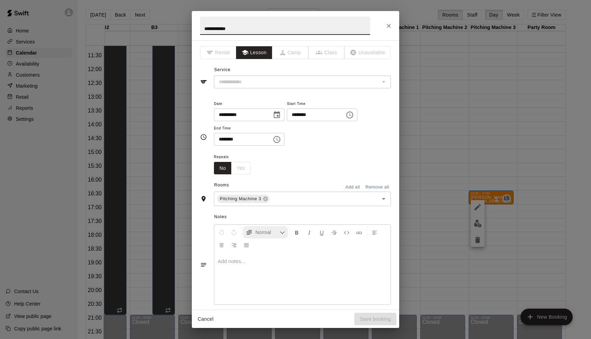
type input "**********"
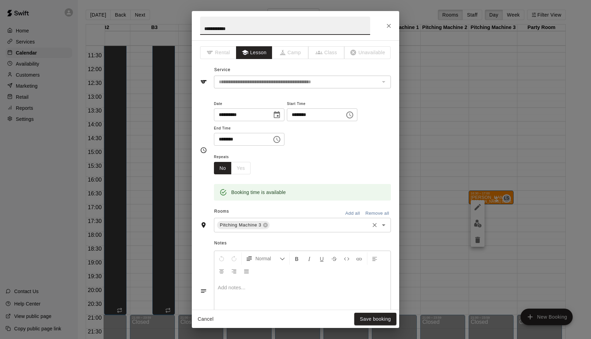
click at [284, 224] on input "text" at bounding box center [320, 225] width 98 height 9
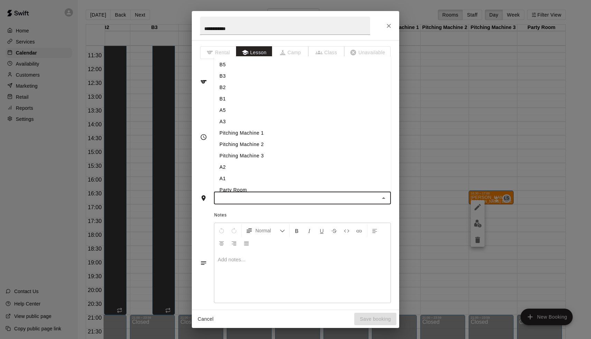
type input "*"
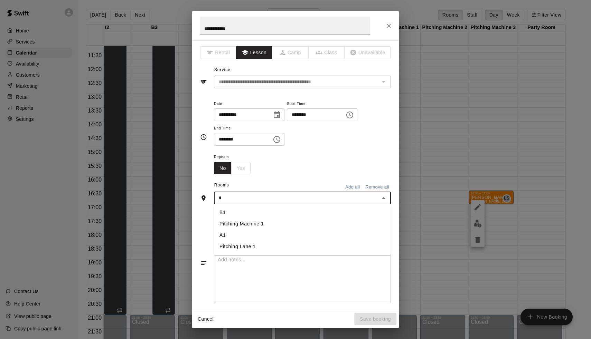
click at [252, 236] on li "A1" at bounding box center [302, 235] width 177 height 11
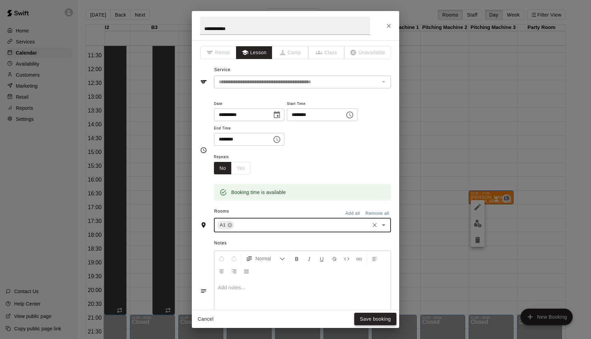
click at [366, 324] on button "Save booking" at bounding box center [375, 319] width 42 height 13
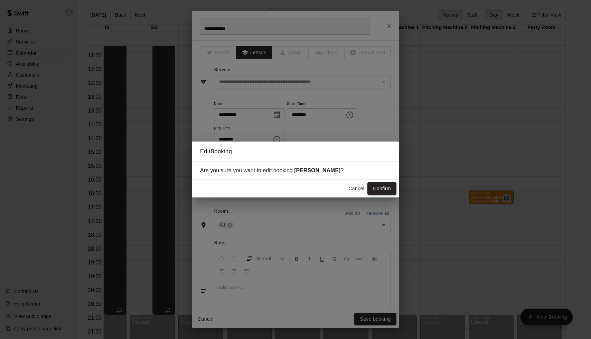
click at [378, 185] on button "Confirm" at bounding box center [381, 188] width 29 height 13
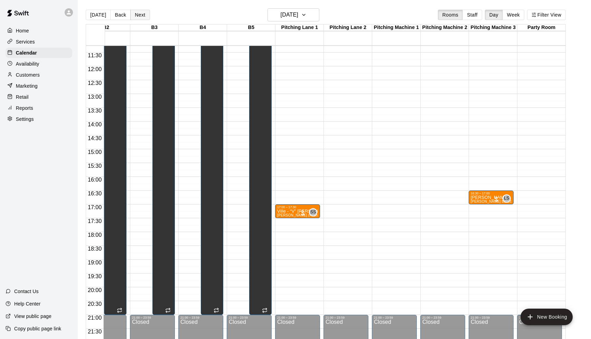
click at [140, 16] on button "Next" at bounding box center [139, 15] width 19 height 10
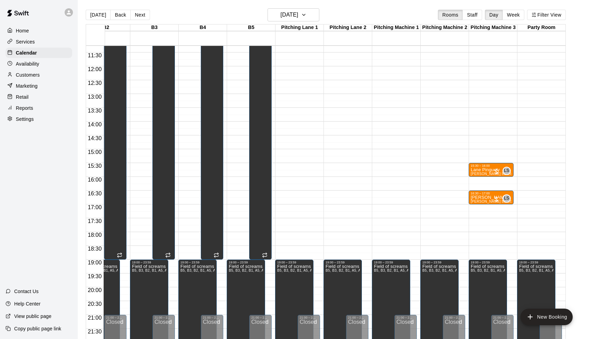
click at [140, 16] on button "Next" at bounding box center [139, 15] width 19 height 10
click at [126, 14] on button "Back" at bounding box center [120, 15] width 20 height 10
click at [486, 170] on p "Lane Pinguely" at bounding box center [491, 170] width 41 height 0
click at [481, 180] on icon "edit" at bounding box center [477, 177] width 8 height 8
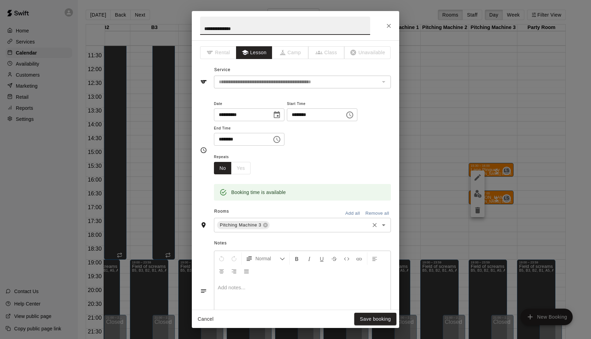
click at [336, 223] on input "text" at bounding box center [320, 225] width 98 height 9
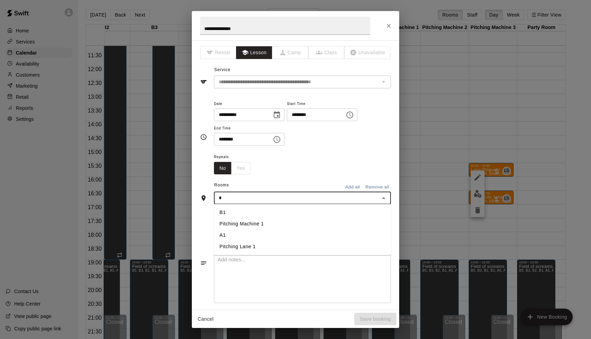
type input "*"
click at [294, 239] on li "A1" at bounding box center [302, 235] width 177 height 11
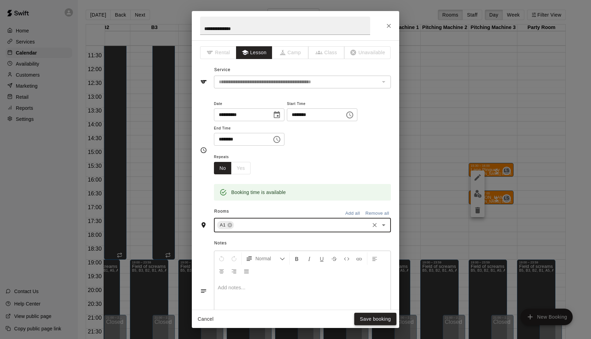
click at [372, 325] on button "Save booking" at bounding box center [375, 319] width 42 height 13
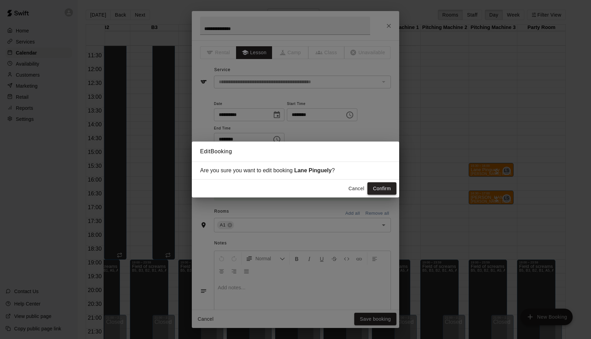
click at [391, 193] on button "Confirm" at bounding box center [381, 188] width 29 height 13
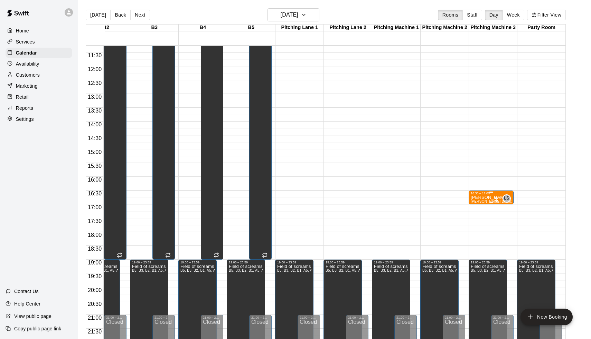
click at [479, 198] on p "Jack Nicholas" at bounding box center [491, 198] width 41 height 0
click at [478, 204] on icon "edit" at bounding box center [477, 205] width 8 height 8
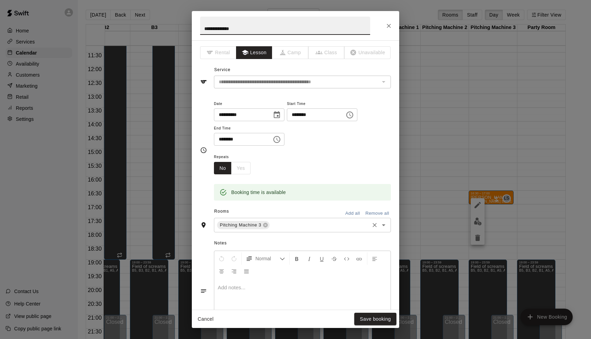
click at [306, 225] on input "text" at bounding box center [320, 225] width 98 height 9
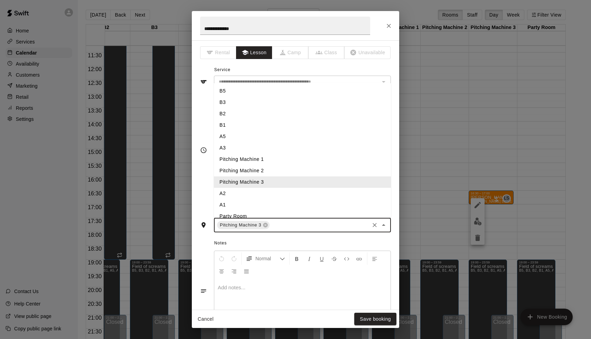
type input "*"
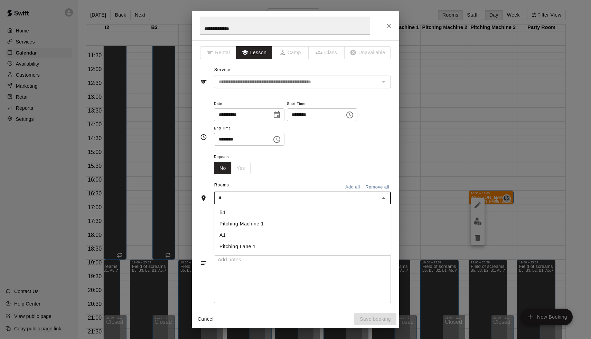
click at [278, 237] on li "A1" at bounding box center [302, 235] width 177 height 11
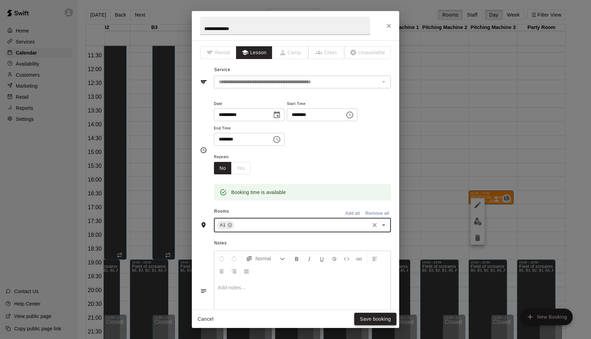
click at [367, 317] on button "Save booking" at bounding box center [375, 319] width 42 height 13
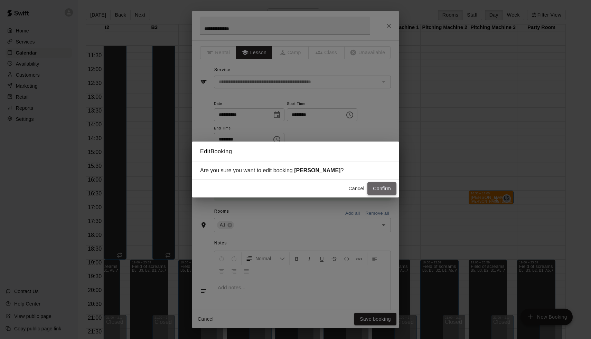
click at [382, 189] on button "Confirm" at bounding box center [381, 188] width 29 height 13
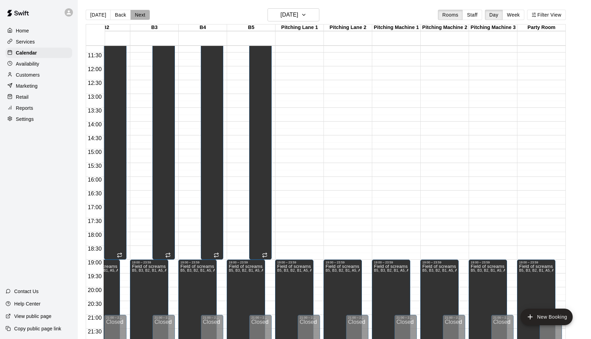
click at [139, 15] on button "Next" at bounding box center [139, 15] width 19 height 10
click at [492, 170] on p "Ville - “V” [PERSON_NAME]" at bounding box center [491, 170] width 41 height 0
click at [481, 177] on icon "edit" at bounding box center [477, 177] width 8 height 8
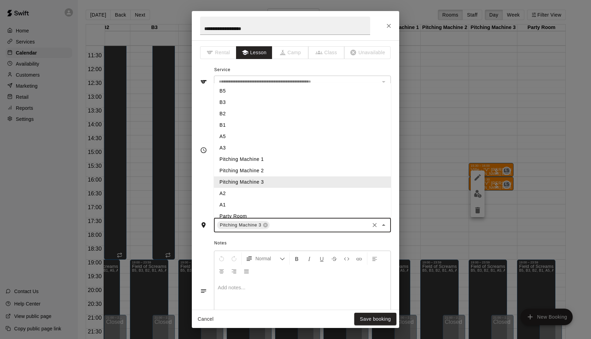
click at [287, 224] on input "text" at bounding box center [320, 225] width 98 height 9
type input "*"
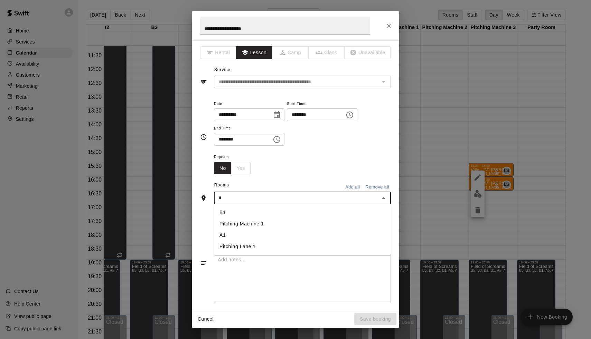
click at [270, 227] on li "Pitching Machine 1" at bounding box center [302, 223] width 177 height 11
type input "*"
click at [256, 236] on li "A1" at bounding box center [302, 235] width 177 height 11
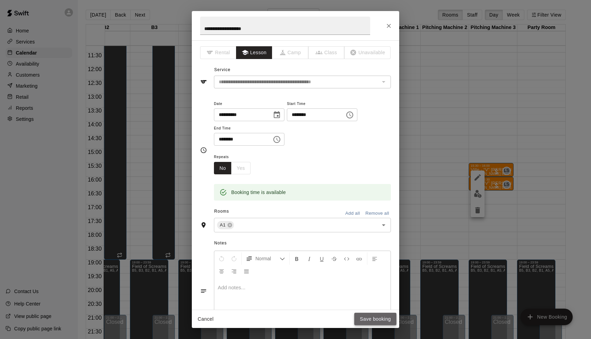
click at [368, 322] on button "Save booking" at bounding box center [375, 319] width 42 height 13
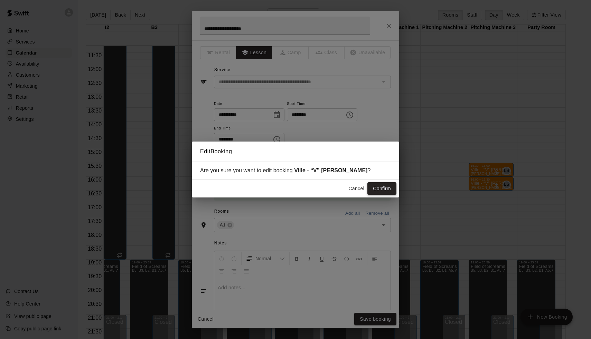
click at [381, 190] on button "Confirm" at bounding box center [381, 188] width 29 height 13
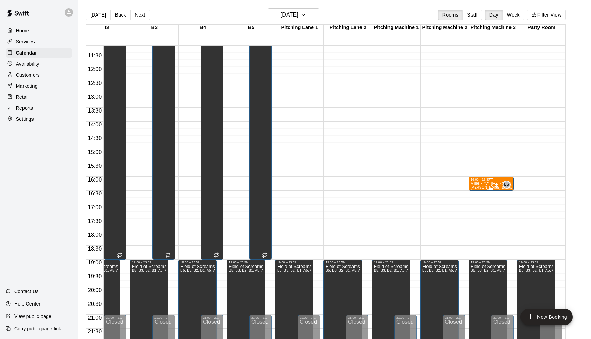
click at [486, 184] on p "Ville - “V” [PERSON_NAME]" at bounding box center [491, 184] width 41 height 0
click at [482, 189] on button "edit" at bounding box center [478, 191] width 14 height 14
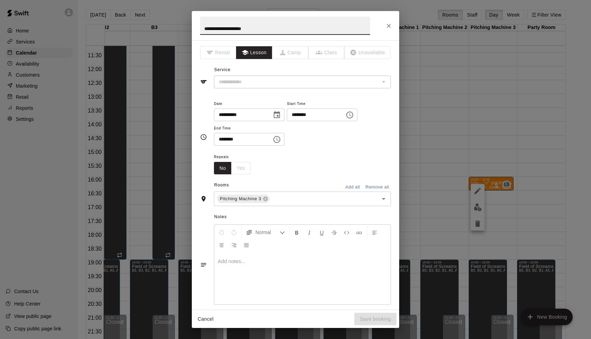
type input "**********"
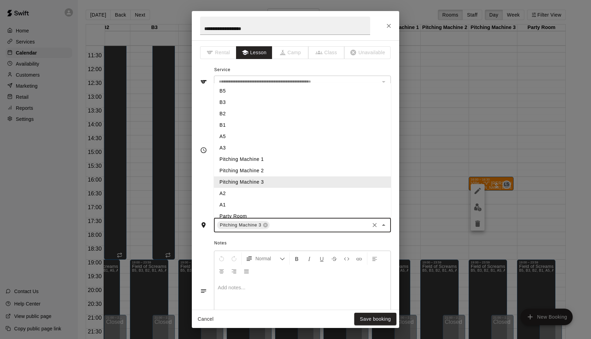
click at [279, 226] on input "text" at bounding box center [320, 225] width 98 height 9
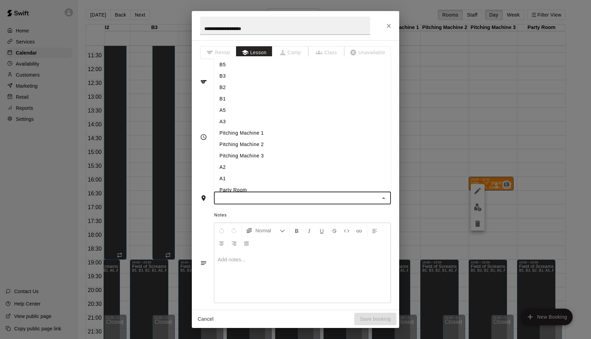
type input "*"
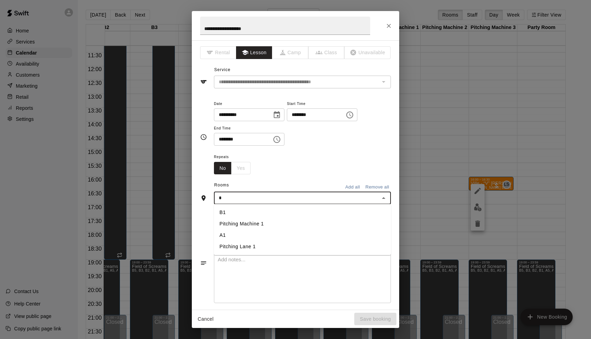
click at [269, 236] on li "A1" at bounding box center [302, 235] width 177 height 11
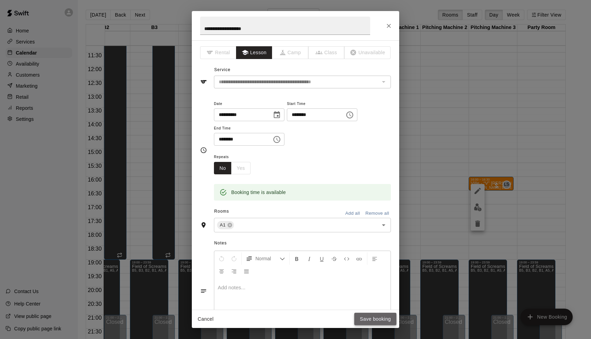
click at [377, 319] on button "Save booking" at bounding box center [375, 319] width 42 height 13
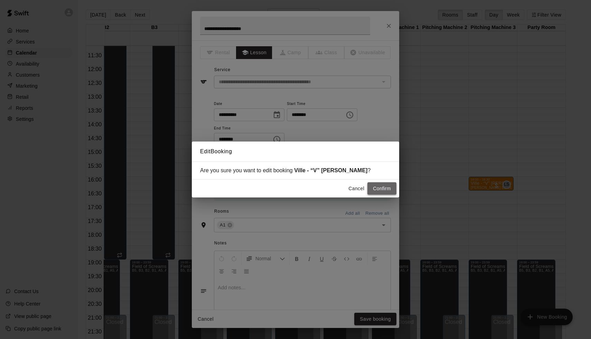
click at [380, 191] on button "Confirm" at bounding box center [381, 188] width 29 height 13
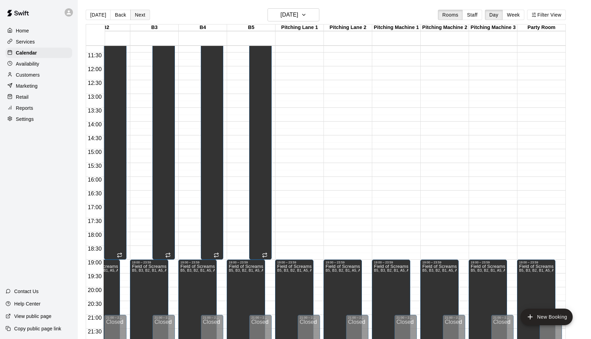
click at [137, 12] on button "Next" at bounding box center [139, 15] width 19 height 10
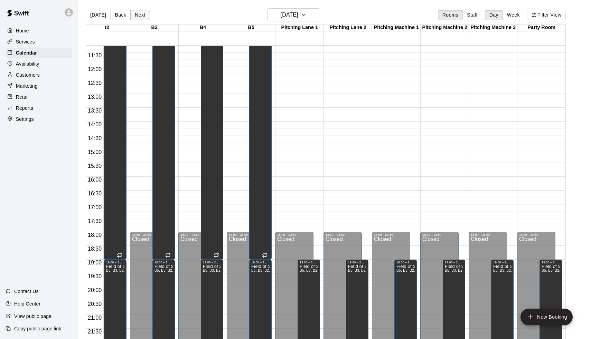
click at [137, 12] on button "Next" at bounding box center [139, 15] width 19 height 10
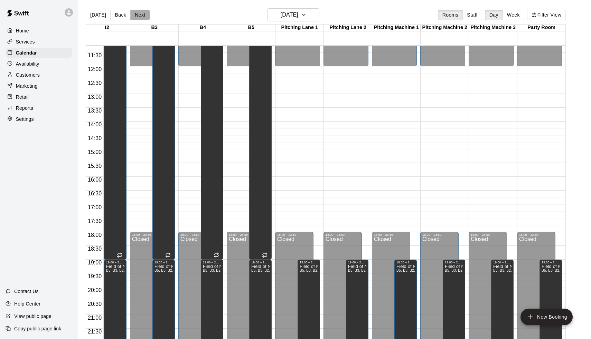
click at [137, 12] on button "Next" at bounding box center [139, 15] width 19 height 10
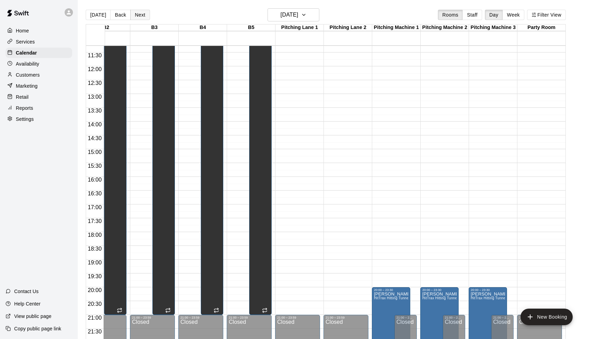
click at [137, 12] on button "Next" at bounding box center [139, 15] width 19 height 10
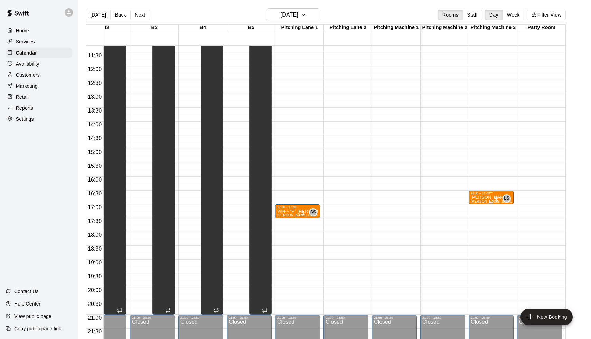
click at [486, 198] on p "[PERSON_NAME]" at bounding box center [491, 198] width 41 height 0
click at [476, 204] on icon "edit" at bounding box center [477, 205] width 8 height 8
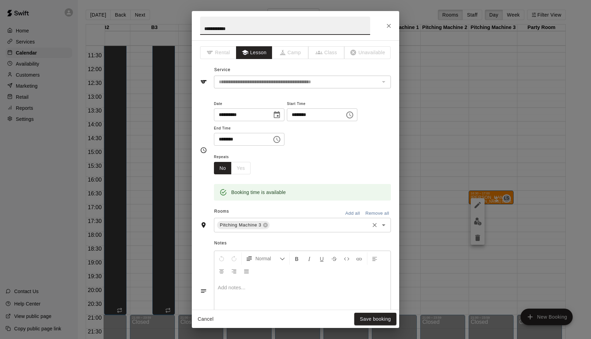
click at [304, 227] on input "text" at bounding box center [320, 225] width 98 height 9
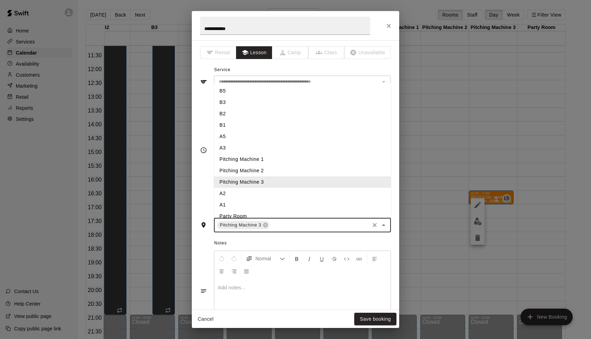
type input "*"
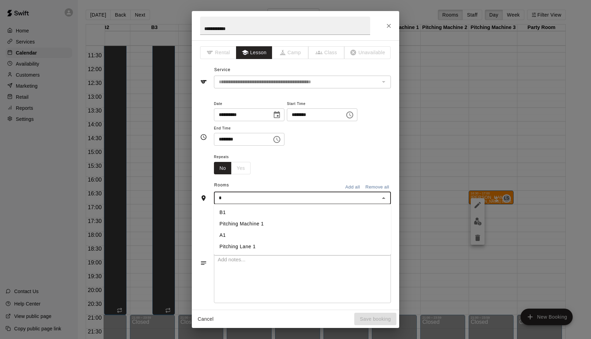
click at [276, 236] on li "A1" at bounding box center [302, 235] width 177 height 11
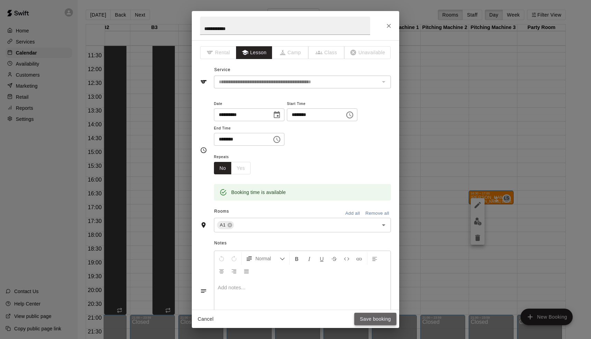
click at [378, 323] on button "Save booking" at bounding box center [375, 319] width 42 height 13
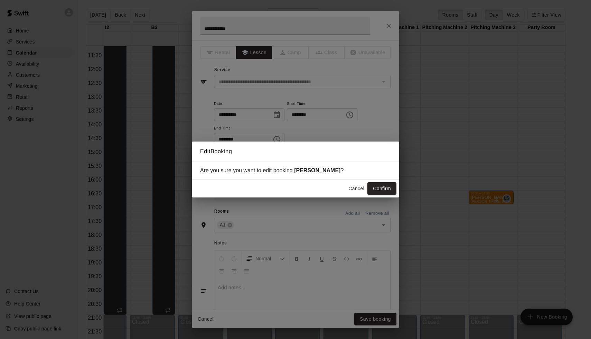
click at [378, 201] on div "Edit Booking Are you sure you want to edit booking Jaxon McCay ? Cancel Confirm" at bounding box center [295, 169] width 591 height 339
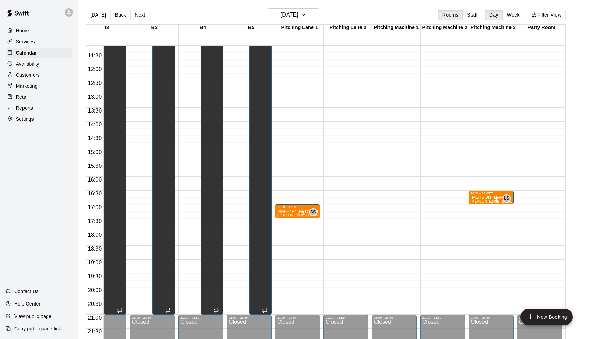
click at [479, 198] on p "[PERSON_NAME]" at bounding box center [491, 198] width 41 height 0
click at [471, 204] on button "edit" at bounding box center [478, 205] width 14 height 14
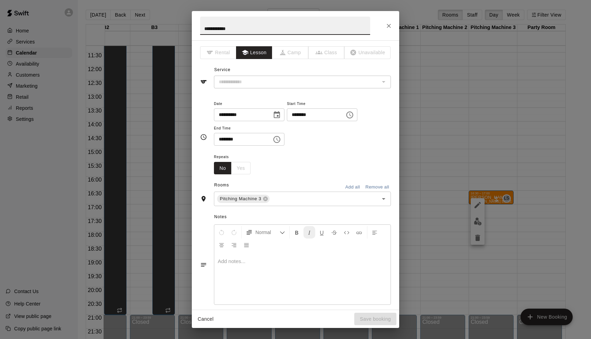
type input "**********"
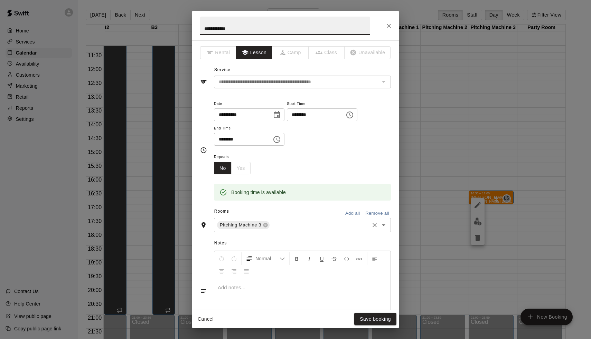
click at [300, 229] on div "Pitching Machine 3 ​" at bounding box center [302, 225] width 177 height 15
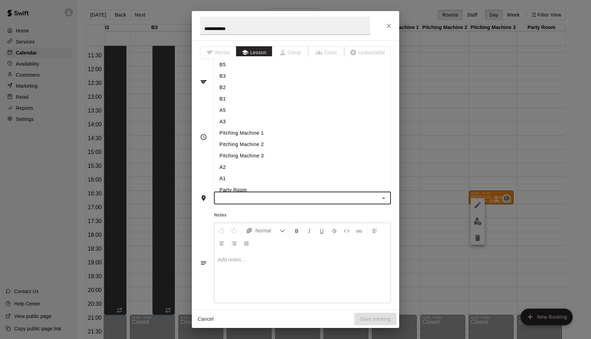
type input "*"
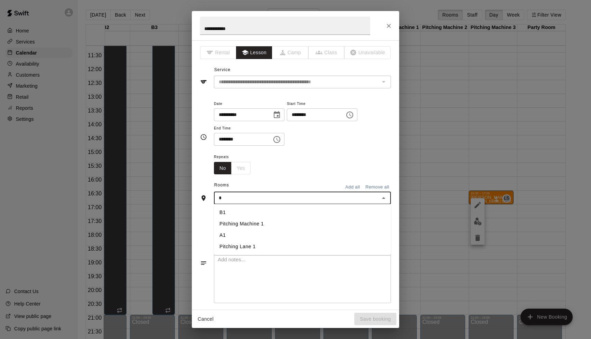
click at [279, 233] on li "A1" at bounding box center [302, 235] width 177 height 11
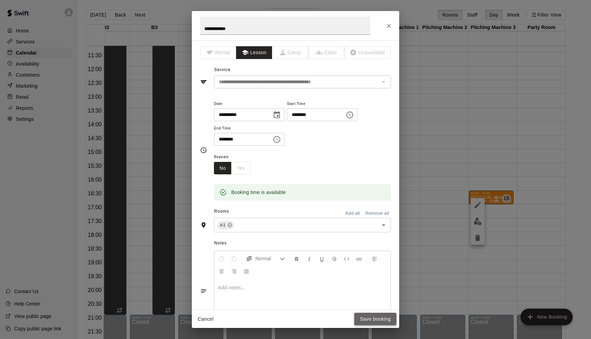
click at [364, 316] on button "Save booking" at bounding box center [375, 319] width 42 height 13
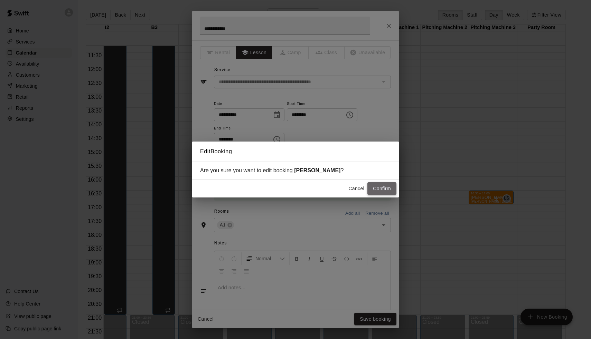
click at [375, 188] on button "Confirm" at bounding box center [381, 188] width 29 height 13
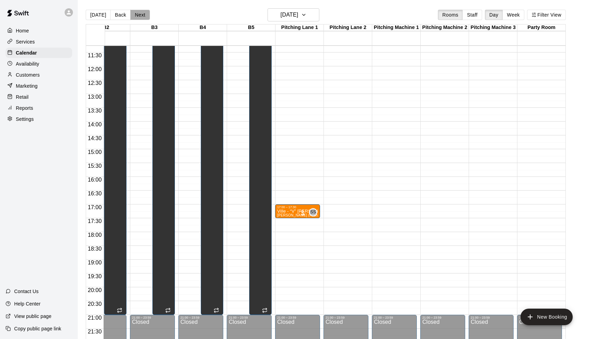
click at [140, 12] on button "Next" at bounding box center [139, 15] width 19 height 10
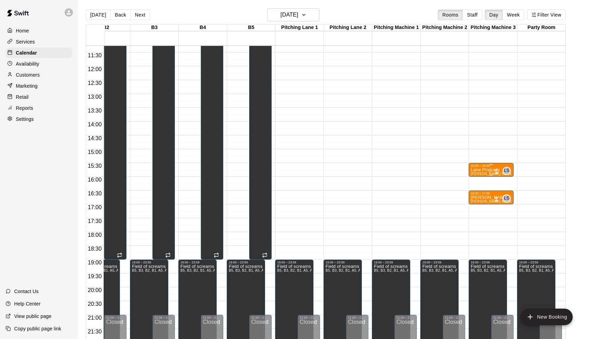
click at [478, 168] on div "15:30 – 16:00" at bounding box center [491, 165] width 41 height 3
click at [475, 174] on icon "edit" at bounding box center [478, 171] width 6 height 6
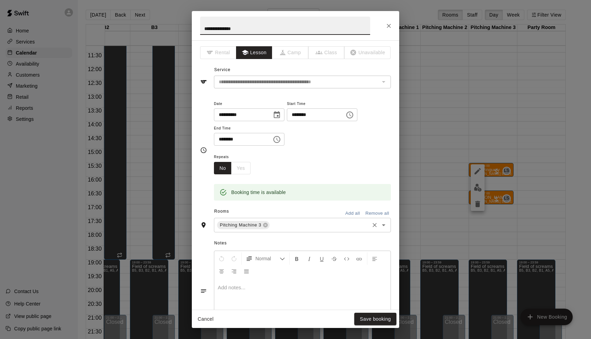
click at [306, 225] on input "text" at bounding box center [320, 225] width 98 height 9
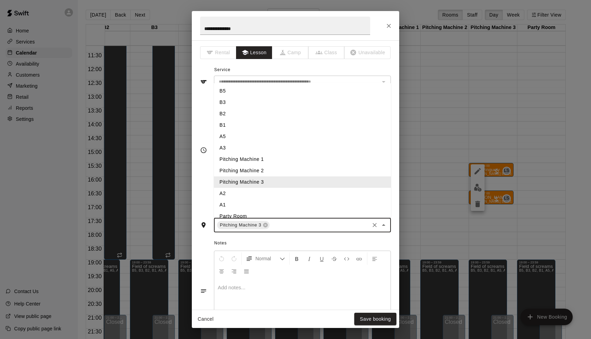
type input "*"
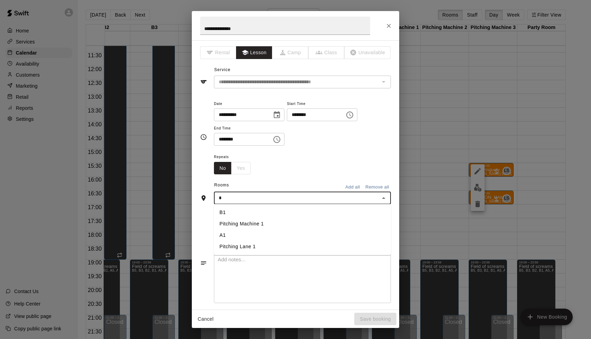
click at [296, 233] on li "A1" at bounding box center [302, 235] width 177 height 11
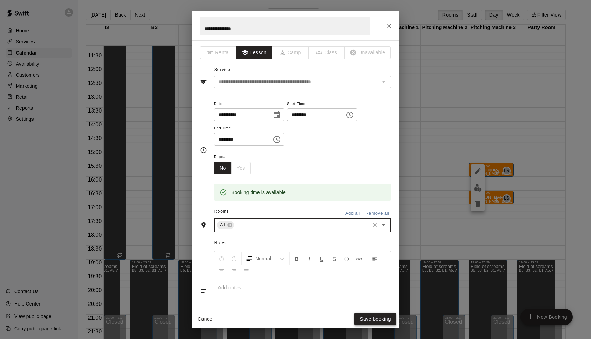
click at [377, 319] on button "Save booking" at bounding box center [375, 319] width 42 height 13
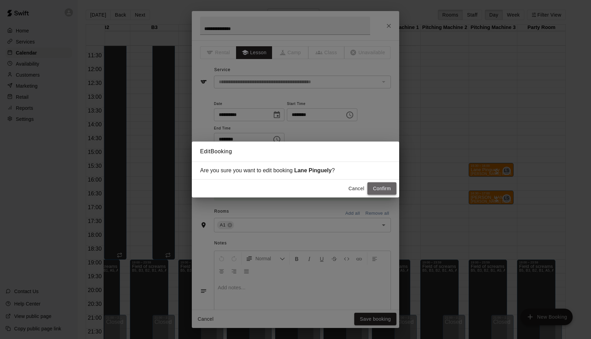
click at [385, 184] on button "Confirm" at bounding box center [381, 188] width 29 height 13
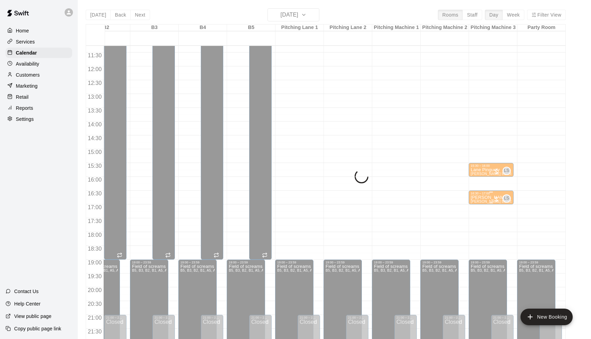
click at [488, 198] on p "Jack Nicholas" at bounding box center [491, 198] width 41 height 0
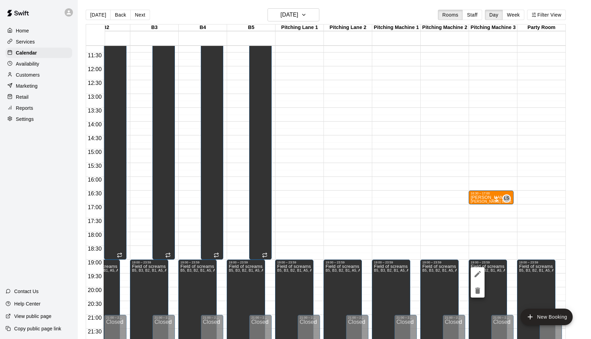
click at [466, 177] on div at bounding box center [295, 169] width 591 height 339
click at [482, 198] on p "Jack Nicholas" at bounding box center [491, 198] width 41 height 0
click at [479, 200] on button "edit" at bounding box center [478, 205] width 14 height 14
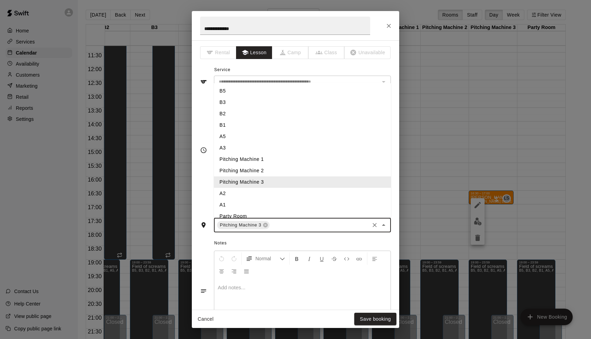
click at [303, 222] on input "text" at bounding box center [320, 225] width 98 height 9
type input "*"
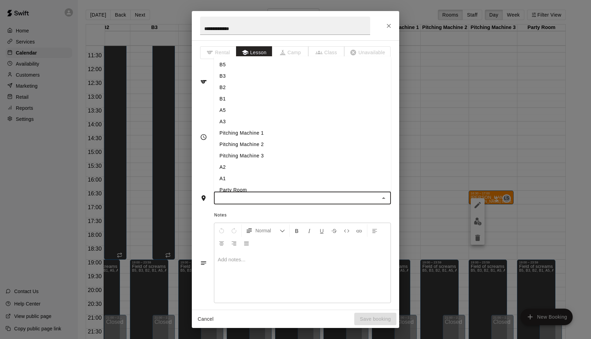
type input "*"
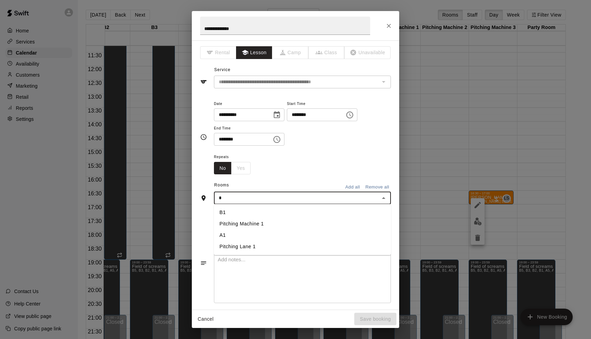
click at [251, 231] on li "A1" at bounding box center [302, 235] width 177 height 11
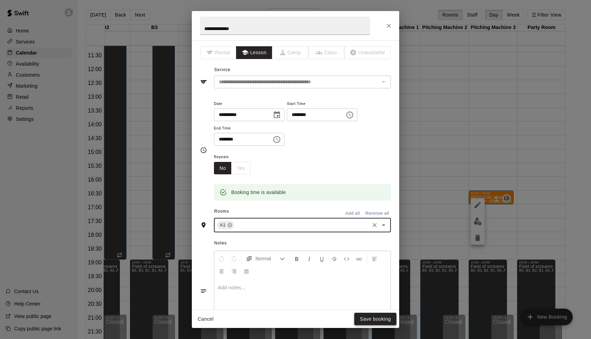
click at [366, 314] on button "Save booking" at bounding box center [375, 319] width 42 height 13
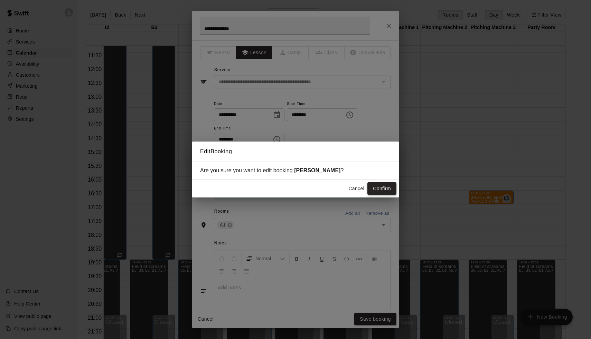
click at [385, 184] on button "Confirm" at bounding box center [381, 188] width 29 height 13
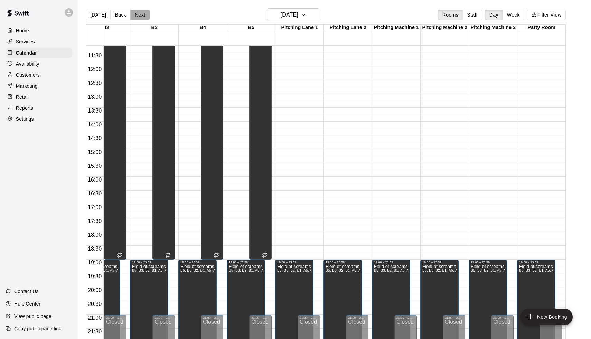
click at [136, 11] on button "Next" at bounding box center [139, 15] width 19 height 10
click at [483, 168] on div "15:30 – 16:00" at bounding box center [491, 165] width 41 height 3
click at [481, 170] on icon "edit" at bounding box center [477, 171] width 8 height 8
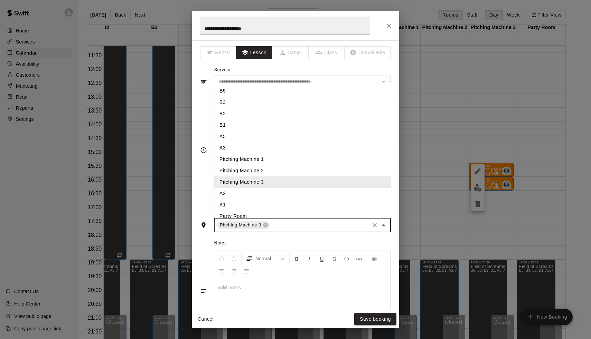
click at [271, 223] on input "text" at bounding box center [320, 225] width 98 height 9
type input "*"
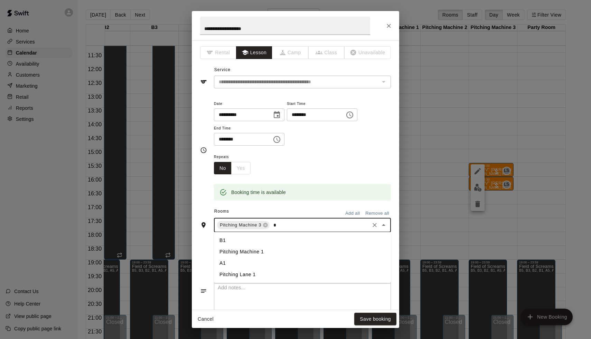
click at [237, 260] on li "A1" at bounding box center [302, 263] width 177 height 11
click at [268, 223] on icon at bounding box center [266, 226] width 6 height 6
click at [385, 318] on button "Save booking" at bounding box center [375, 319] width 42 height 13
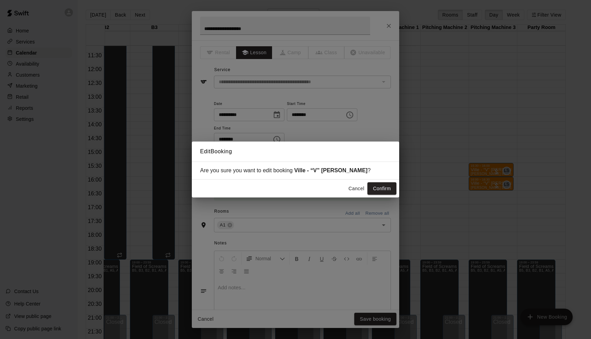
click at [389, 181] on div "Cancel Confirm" at bounding box center [295, 189] width 207 height 18
click at [388, 190] on button "Confirm" at bounding box center [381, 188] width 29 height 13
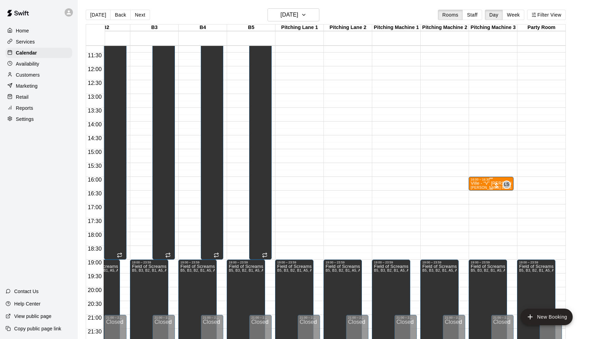
click at [480, 191] on icon "edit" at bounding box center [477, 189] width 8 height 8
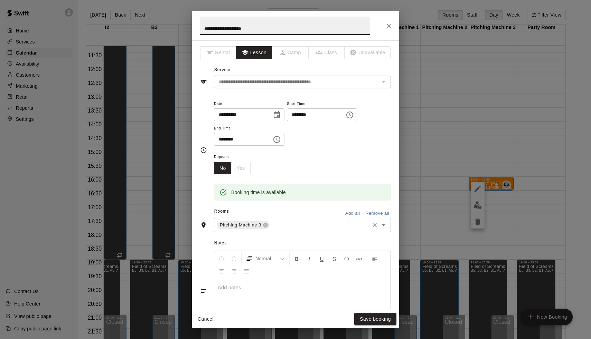
click at [302, 226] on input "text" at bounding box center [320, 225] width 98 height 9
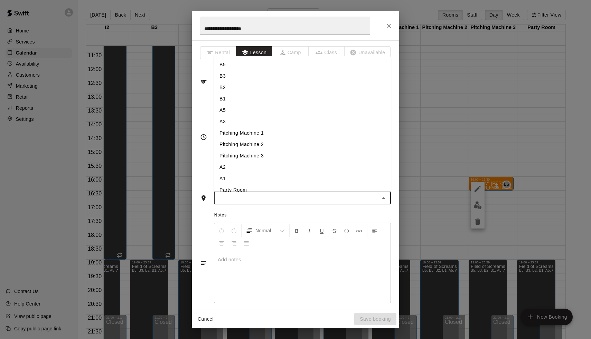
type input "*"
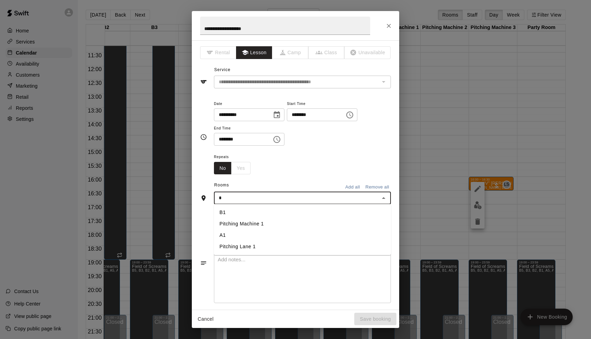
click at [260, 233] on li "A1" at bounding box center [302, 235] width 177 height 11
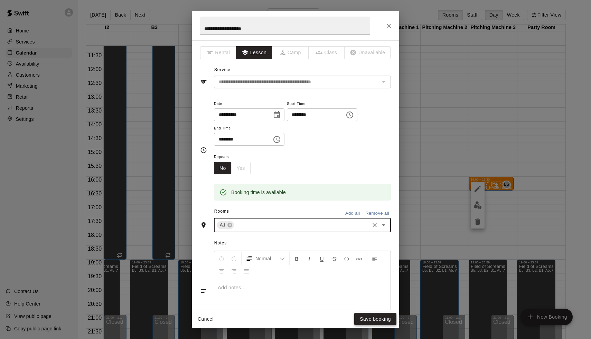
click at [369, 325] on button "Save booking" at bounding box center [375, 319] width 42 height 13
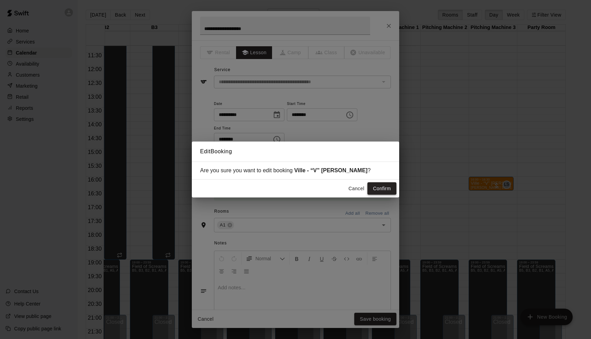
click at [382, 194] on button "Confirm" at bounding box center [381, 188] width 29 height 13
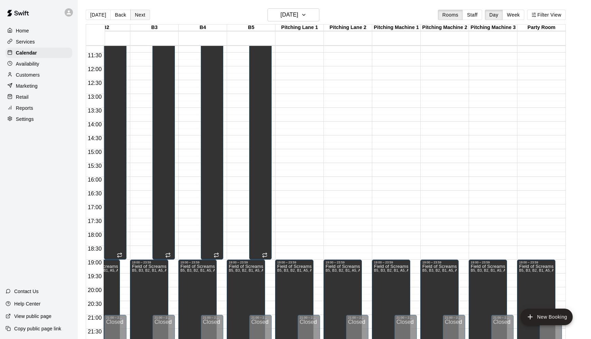
click at [142, 15] on button "Next" at bounding box center [139, 15] width 19 height 10
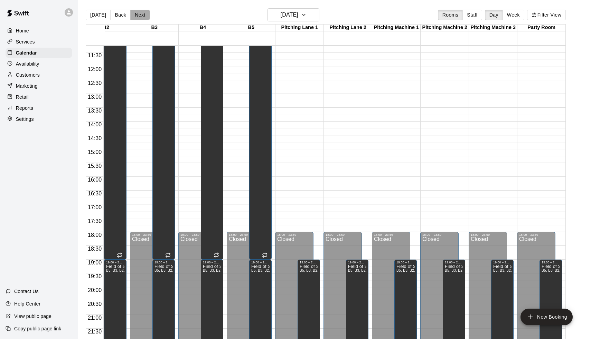
click at [142, 14] on button "Next" at bounding box center [139, 15] width 19 height 10
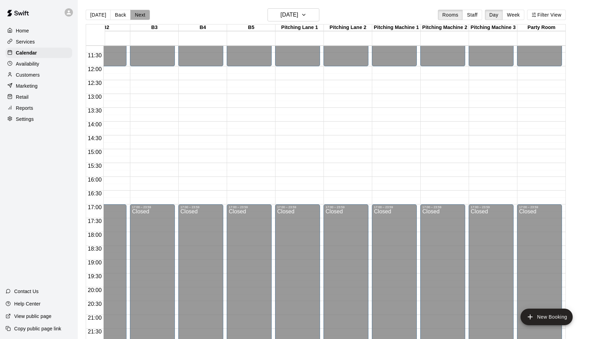
click at [142, 14] on button "Next" at bounding box center [139, 15] width 19 height 10
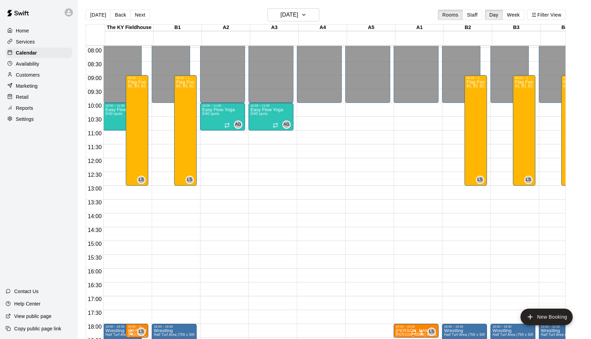
scroll to position [219, 0]
click at [100, 13] on button "[DATE]" at bounding box center [98, 15] width 25 height 10
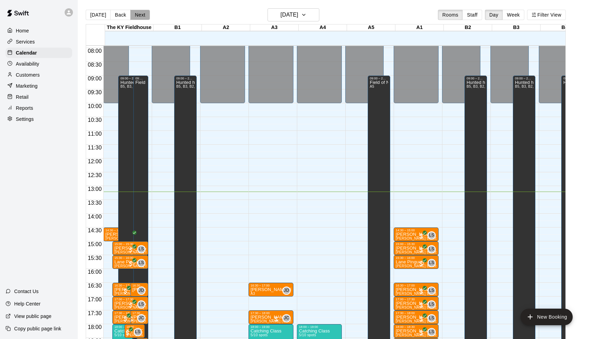
click at [137, 12] on button "Next" at bounding box center [139, 15] width 19 height 10
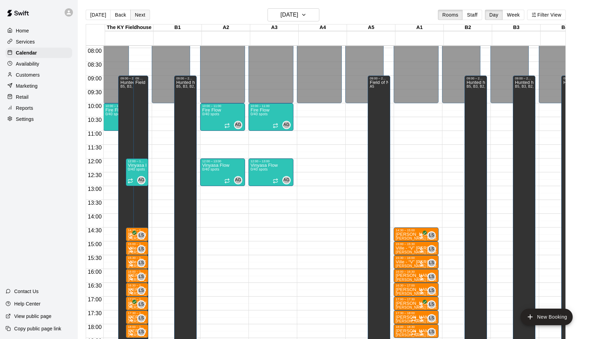
click at [137, 12] on button "Next" at bounding box center [139, 15] width 19 height 10
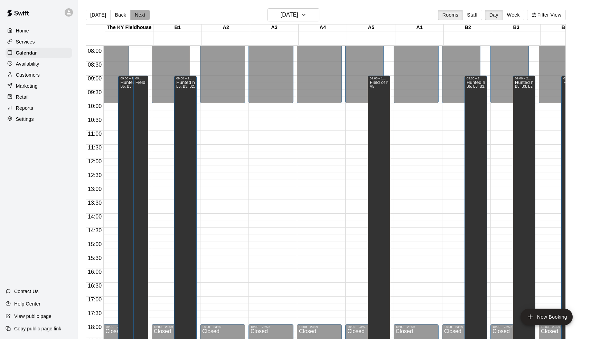
click at [137, 12] on button "Next" at bounding box center [139, 15] width 19 height 10
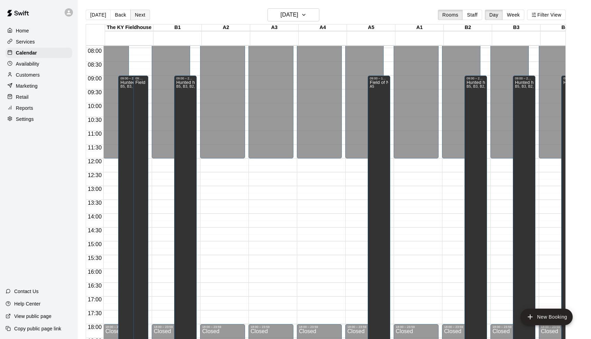
click at [137, 12] on button "Next" at bounding box center [139, 15] width 19 height 10
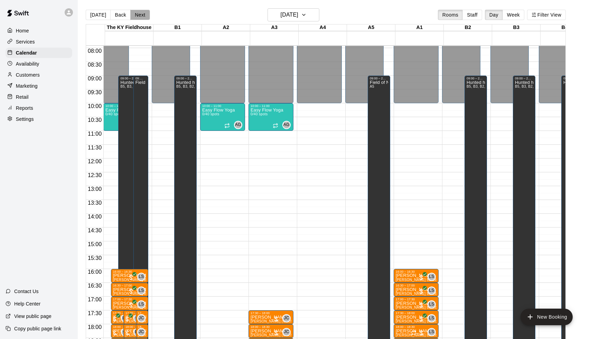
click at [137, 13] on button "Next" at bounding box center [139, 15] width 19 height 10
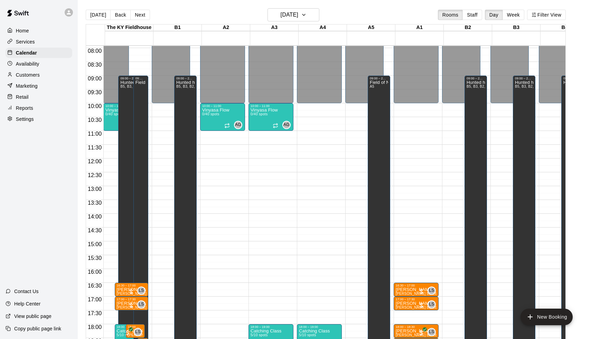
click at [137, 13] on div "Today Back Next Tuesday Sep 23 Rooms Staff Day Week Filter View The KY Fieldhou…" at bounding box center [326, 177] width 480 height 339
click at [137, 13] on button "Next" at bounding box center [139, 15] width 19 height 10
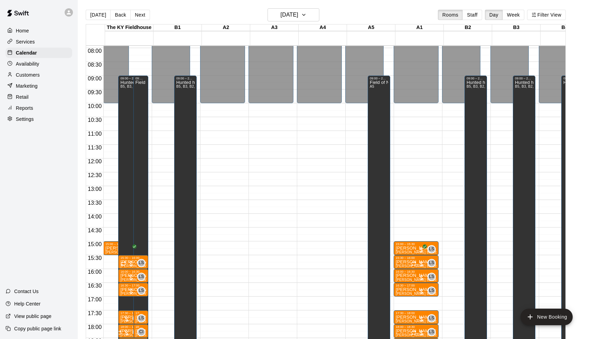
click at [137, 13] on button "Next" at bounding box center [139, 15] width 19 height 10
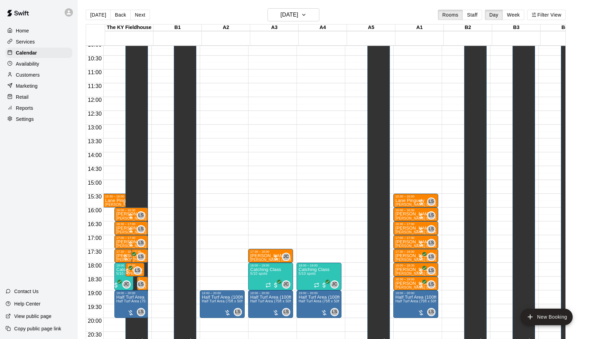
scroll to position [0, 0]
click at [137, 14] on button "Next" at bounding box center [139, 15] width 19 height 10
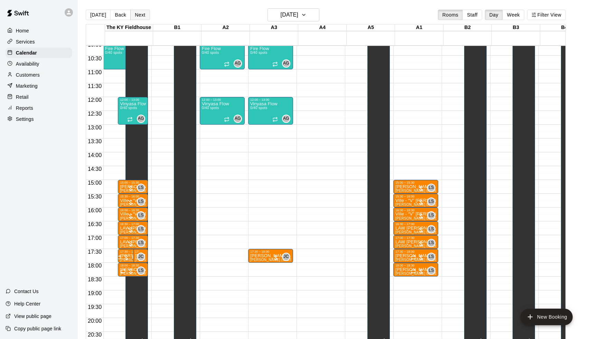
click at [137, 14] on button "Next" at bounding box center [139, 15] width 19 height 10
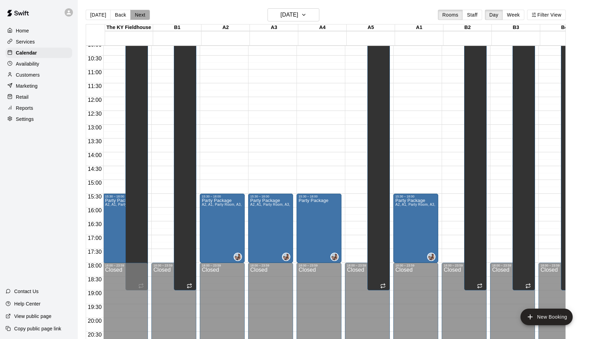
click at [137, 14] on button "Next" at bounding box center [139, 15] width 19 height 10
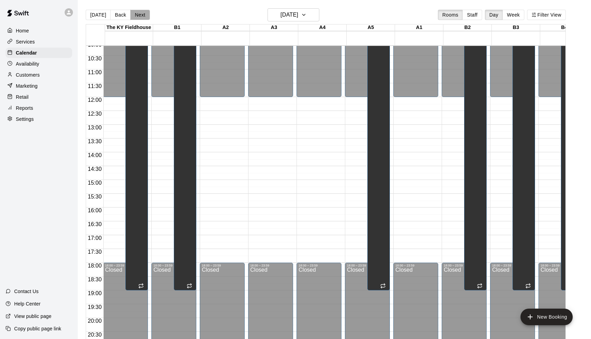
click at [137, 14] on button "Next" at bounding box center [139, 15] width 19 height 10
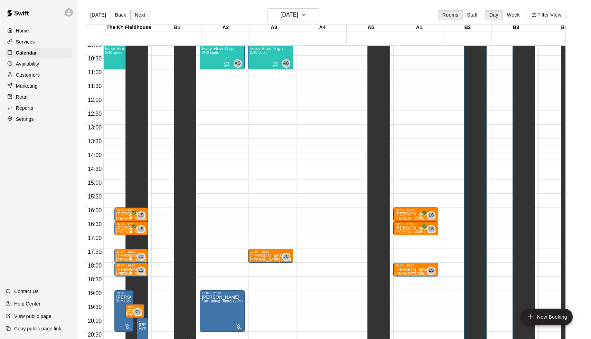
click at [137, 14] on button "Next" at bounding box center [139, 15] width 19 height 10
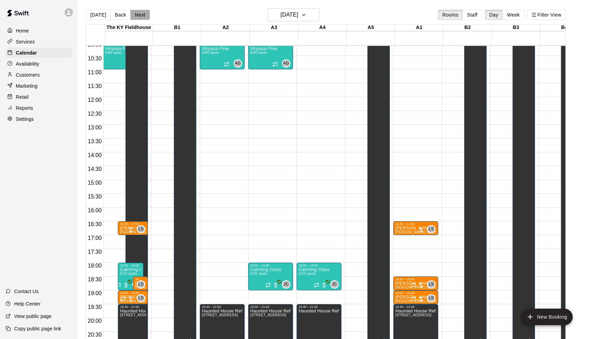
click at [137, 14] on button "Next" at bounding box center [139, 15] width 19 height 10
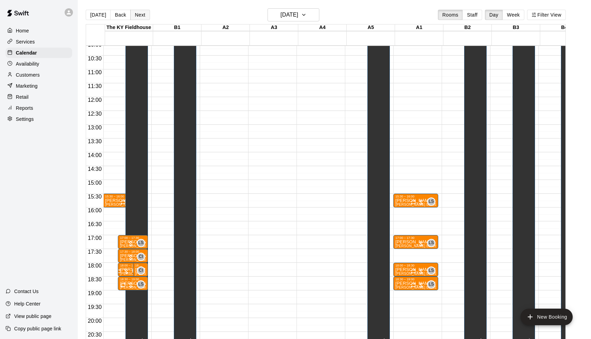
click at [137, 14] on button "Next" at bounding box center [139, 15] width 19 height 10
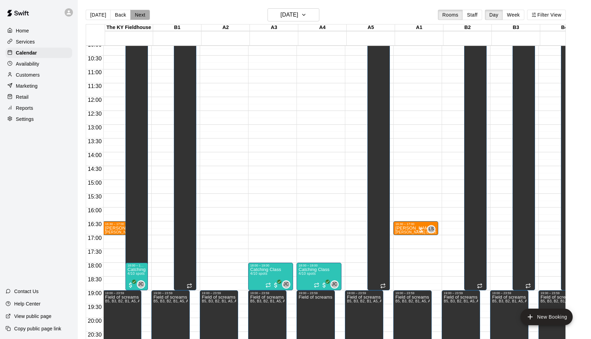
click at [137, 14] on button "Next" at bounding box center [139, 15] width 19 height 10
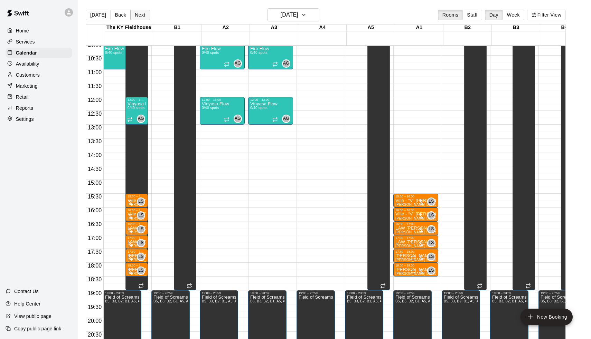
click at [137, 14] on button "Next" at bounding box center [139, 15] width 19 height 10
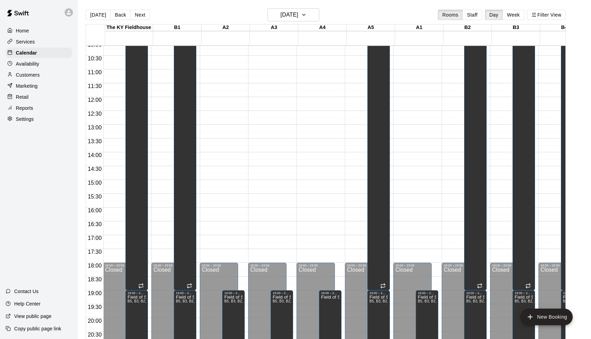
click at [137, 14] on button "Next" at bounding box center [139, 15] width 19 height 10
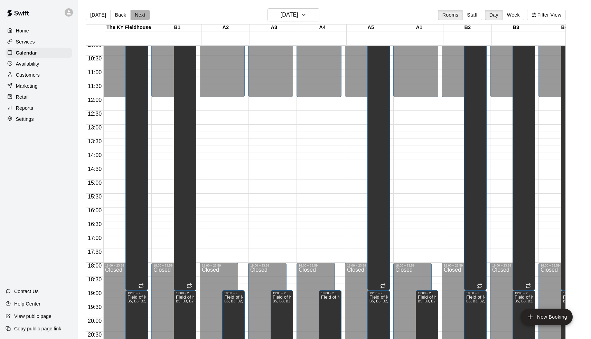
click at [137, 14] on button "Next" at bounding box center [139, 15] width 19 height 10
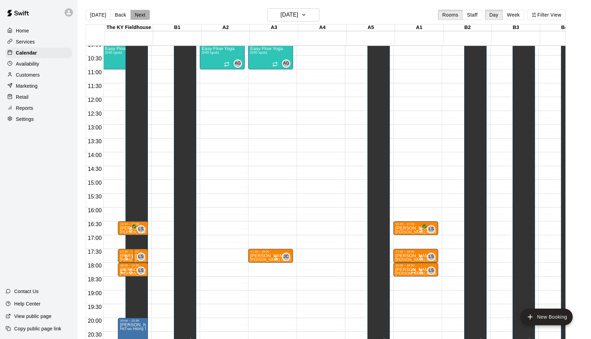
click at [137, 14] on button "Next" at bounding box center [139, 15] width 19 height 10
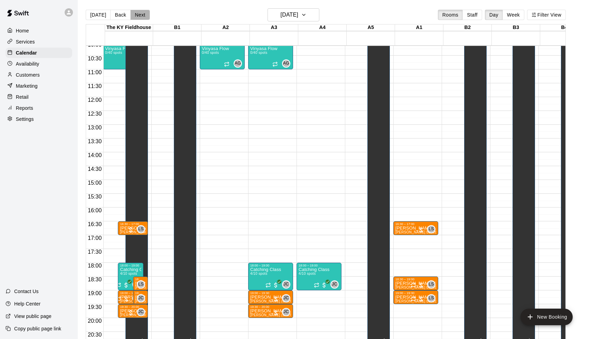
click at [137, 14] on button "Next" at bounding box center [139, 15] width 19 height 10
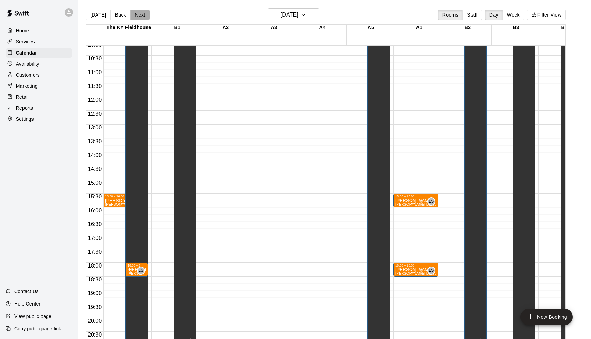
click at [137, 13] on button "Next" at bounding box center [139, 15] width 19 height 10
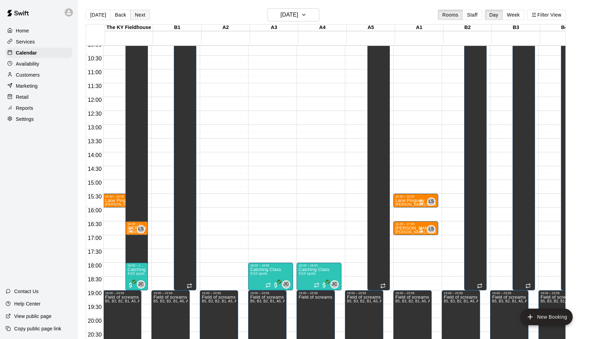
click at [137, 13] on button "Next" at bounding box center [139, 15] width 19 height 10
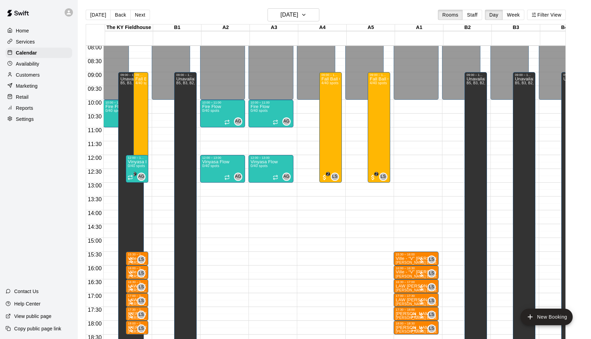
scroll to position [0, 0]
click at [334, 142] on div "Fall Ball Camp 4/40 spots" at bounding box center [330, 246] width 18 height 339
click at [330, 99] on img "edit" at bounding box center [330, 101] width 8 height 8
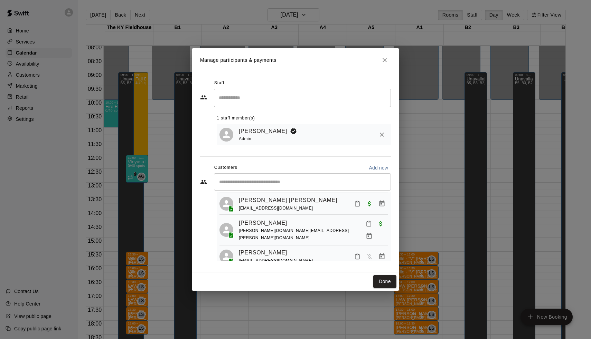
scroll to position [37, 0]
click at [423, 198] on div "Manage participants & payments Staff ​ 1 staff member(s) Leo Seminati Admin Cus…" at bounding box center [295, 169] width 591 height 339
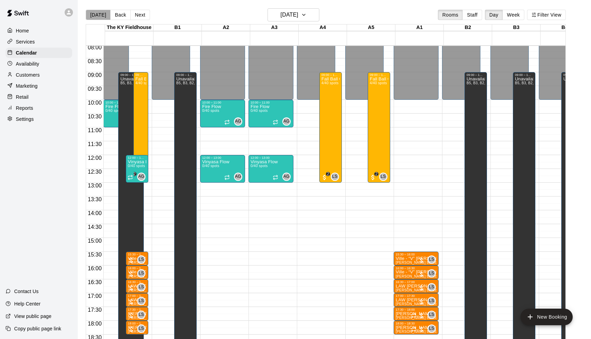
click at [103, 11] on button "[DATE]" at bounding box center [98, 15] width 25 height 10
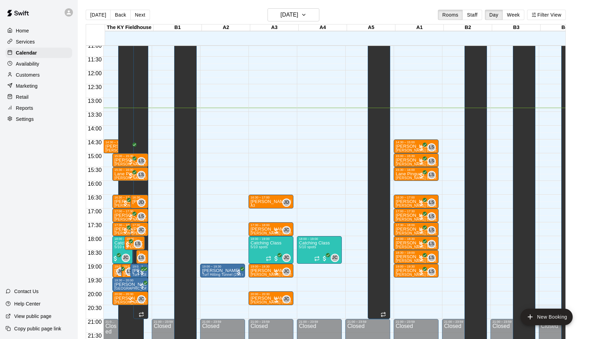
scroll to position [308, 0]
click at [288, 11] on h6 "[DATE]" at bounding box center [290, 15] width 18 height 10
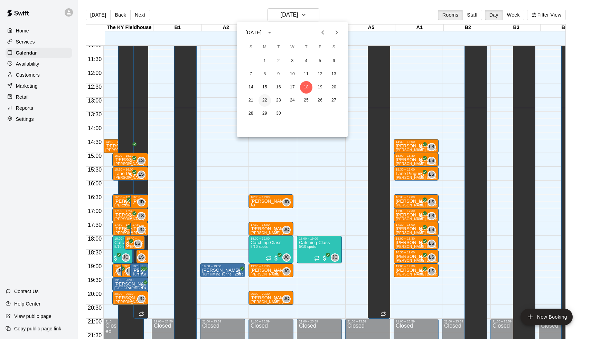
click at [264, 100] on button "22" at bounding box center [265, 100] width 12 height 12
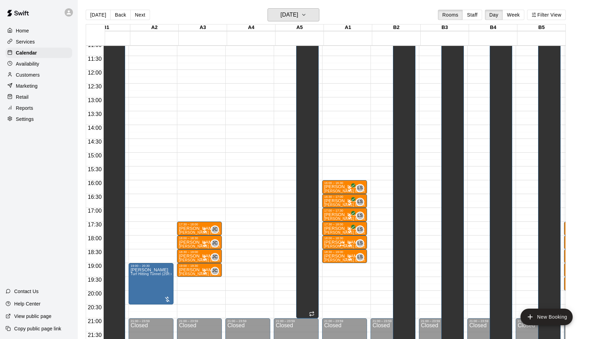
scroll to position [0, 44]
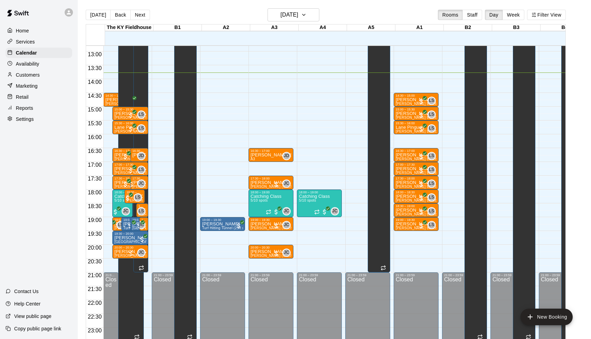
scroll to position [354, 0]
